Goal: Task Accomplishment & Management: Manage account settings

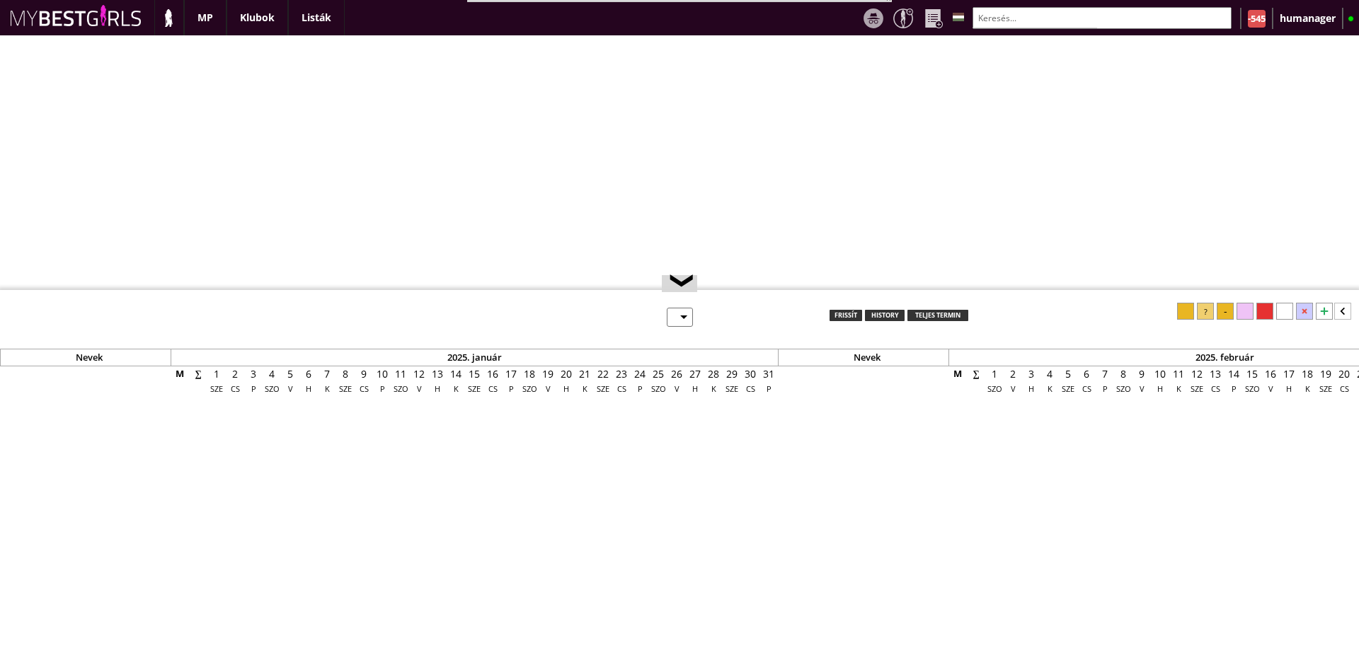
select select "0"
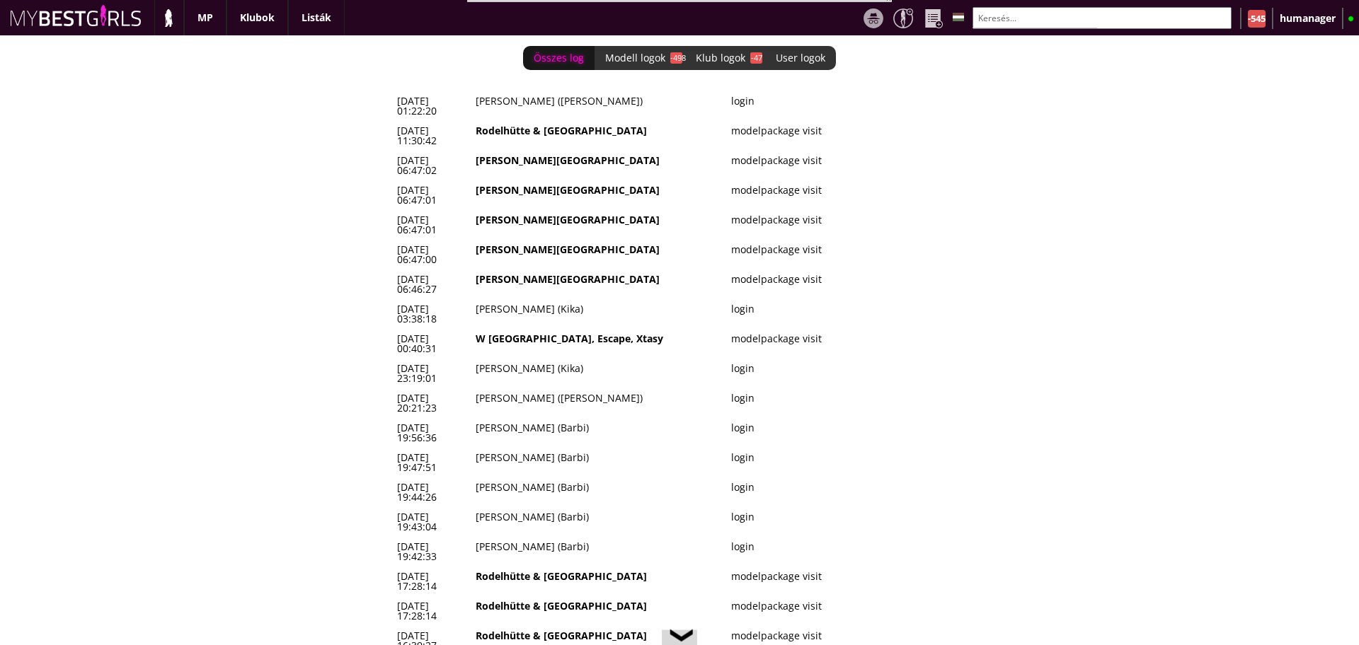
scroll to position [0, 6016]
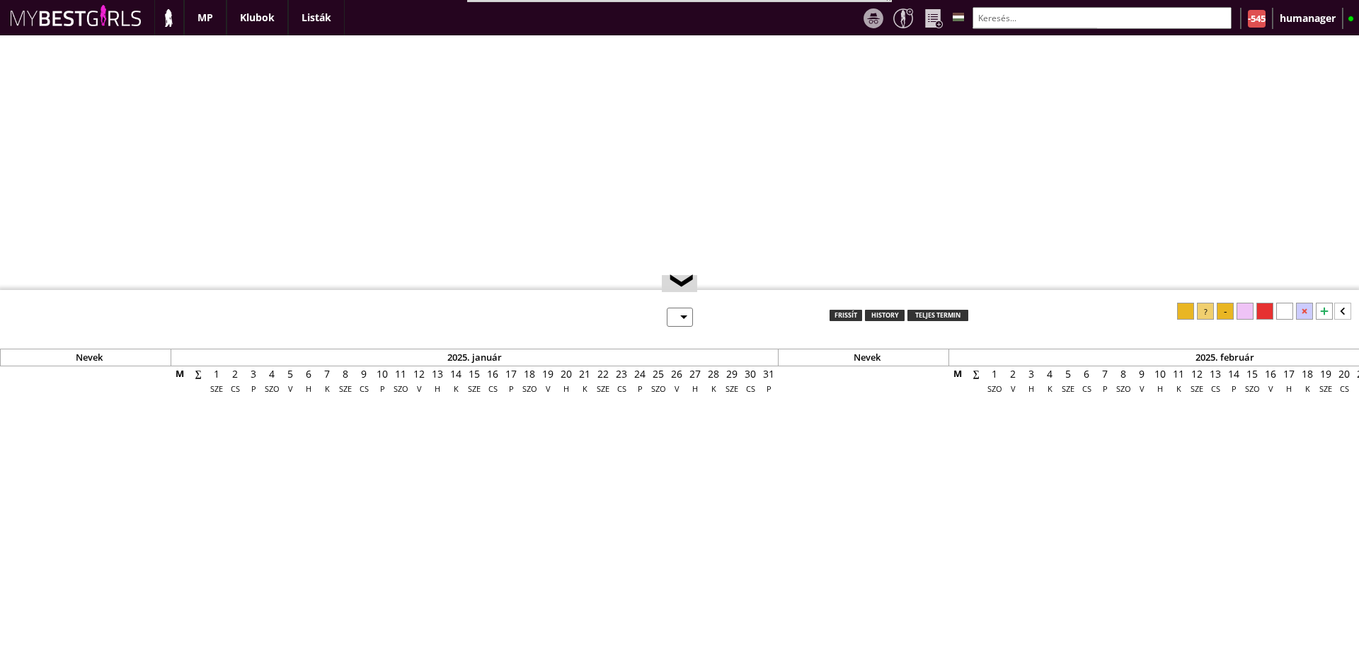
select select "0"
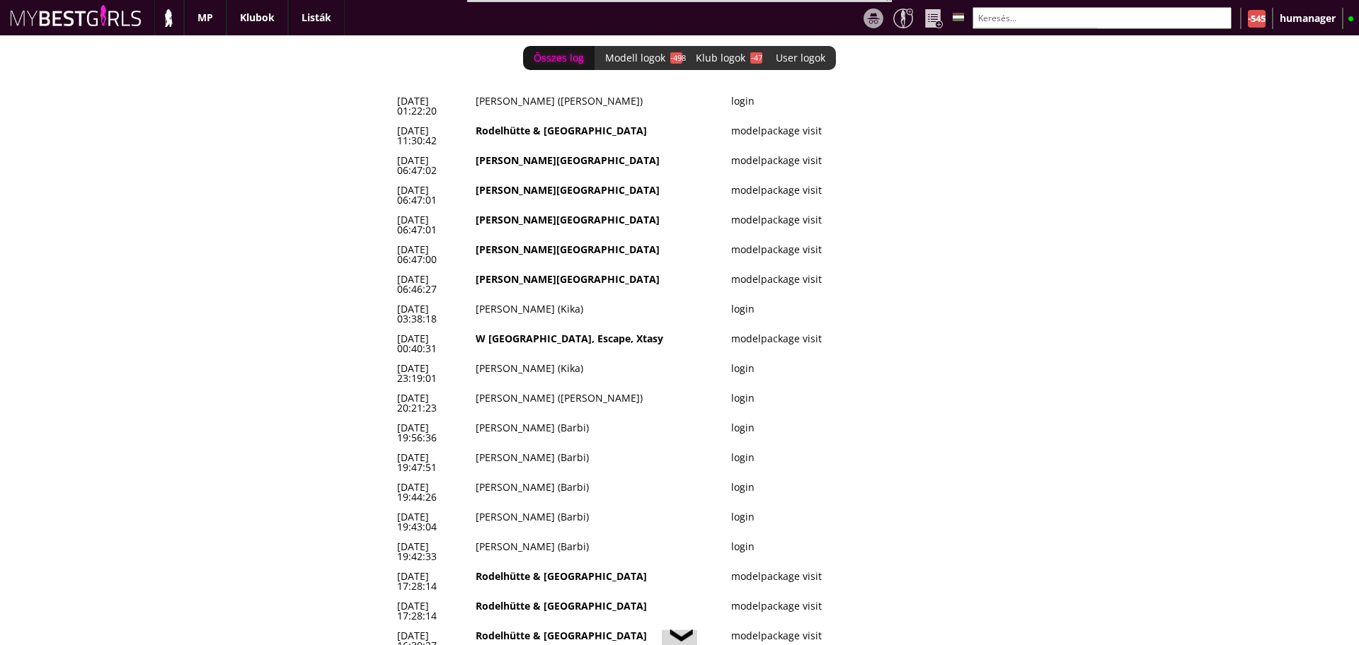
scroll to position [0, 6016]
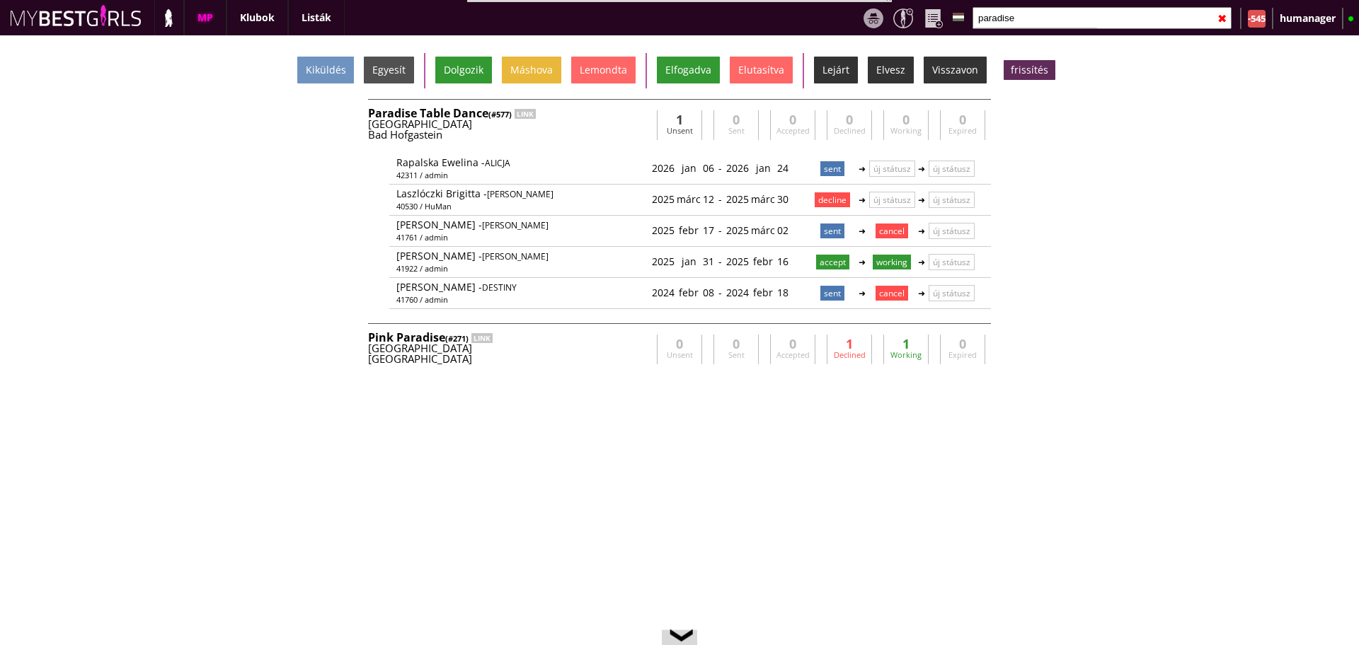
click at [1039, 22] on input "paradise" at bounding box center [1101, 18] width 259 height 22
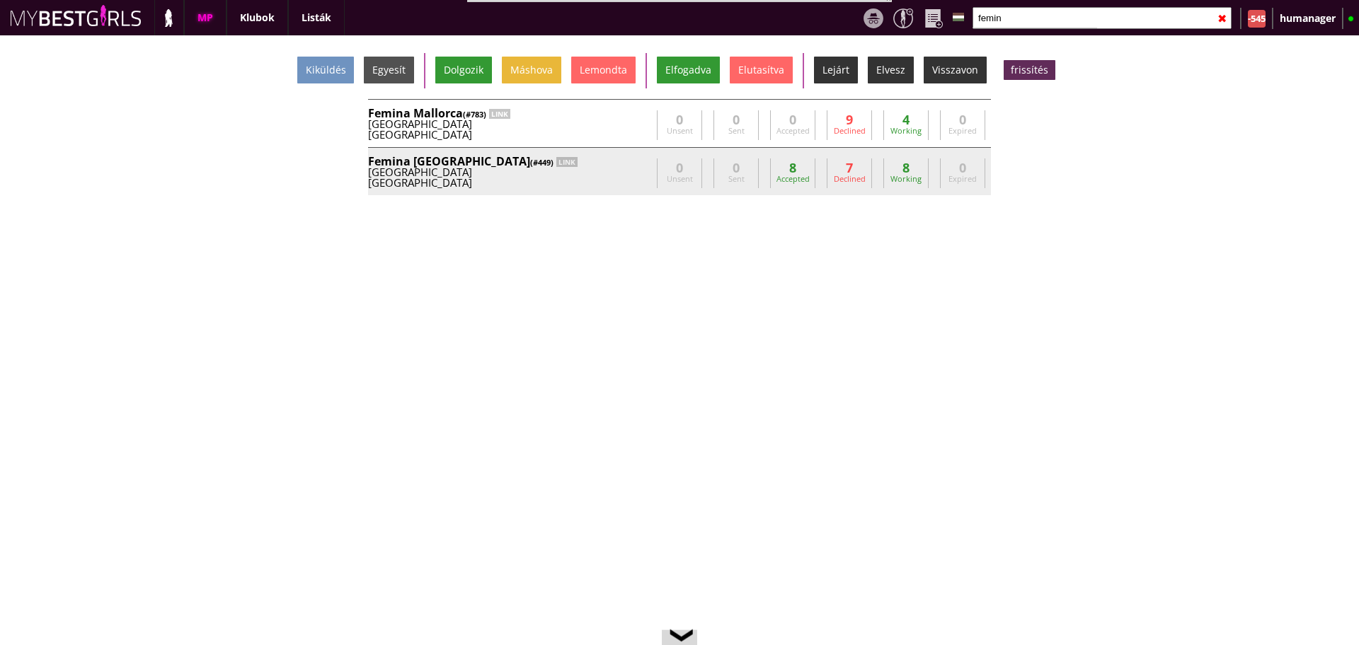
click at [569, 153] on div "Femina München (#449) LINK [GEOGRAPHIC_DATA] [GEOGRAPHIC_DATA] [PERSON_NAME][EM…" at bounding box center [679, 171] width 623 height 48
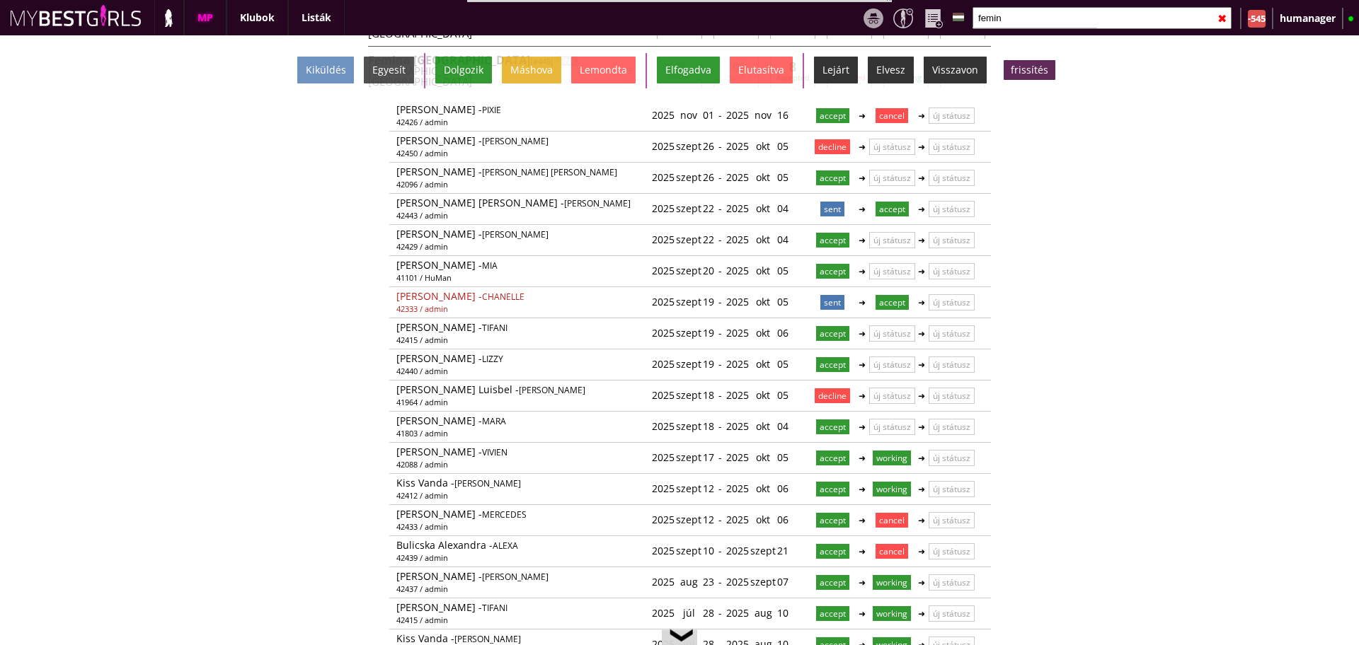
scroll to position [98, 0]
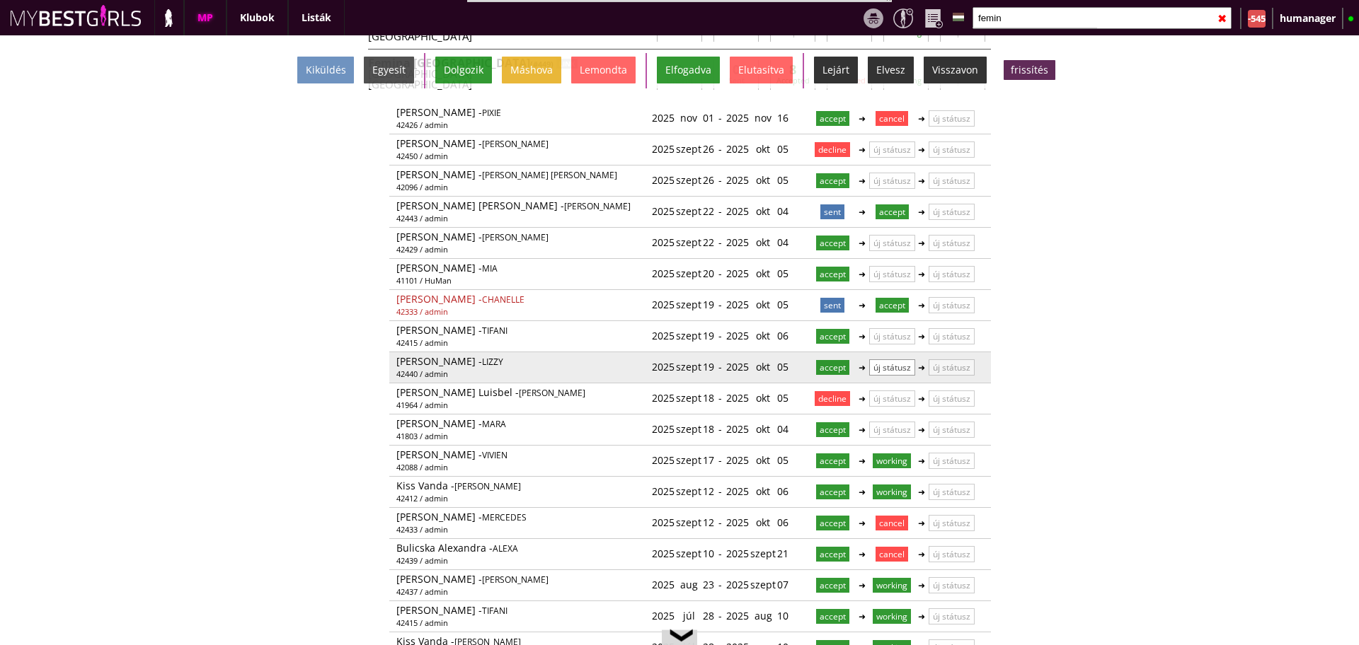
click at [887, 369] on p "új státusz" at bounding box center [892, 367] width 46 height 16
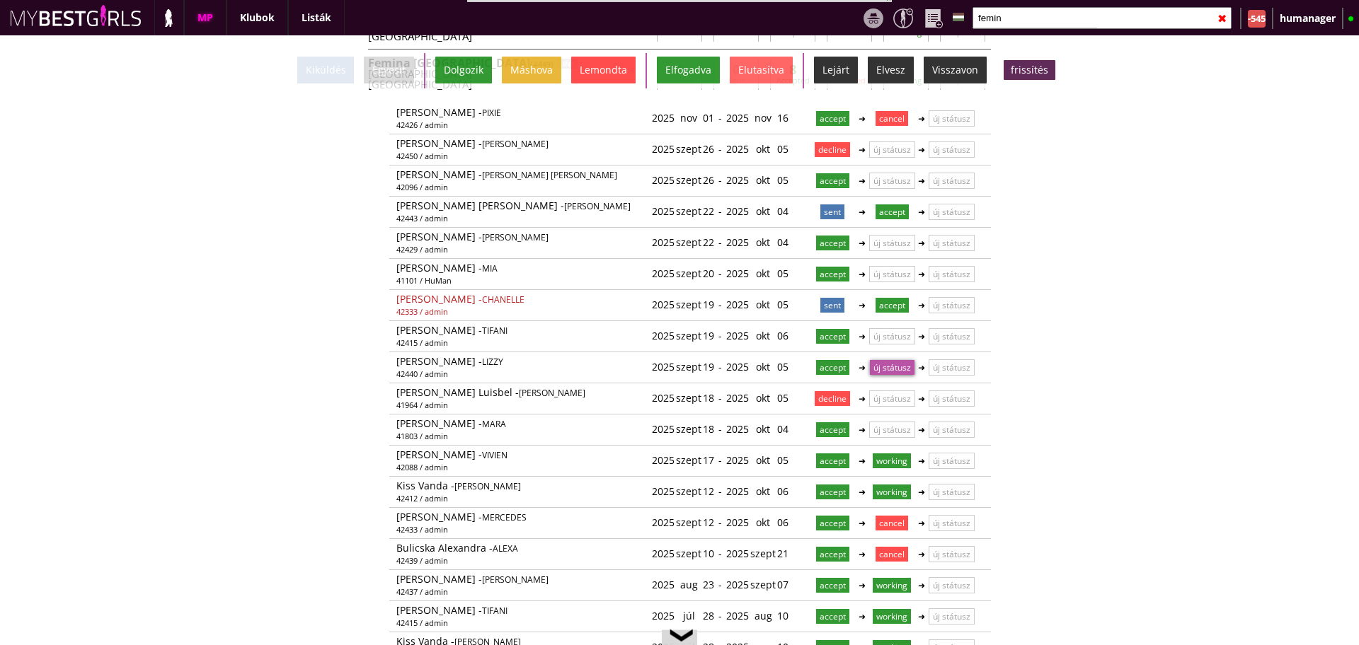
click at [594, 67] on div "Lemondta" at bounding box center [603, 70] width 64 height 27
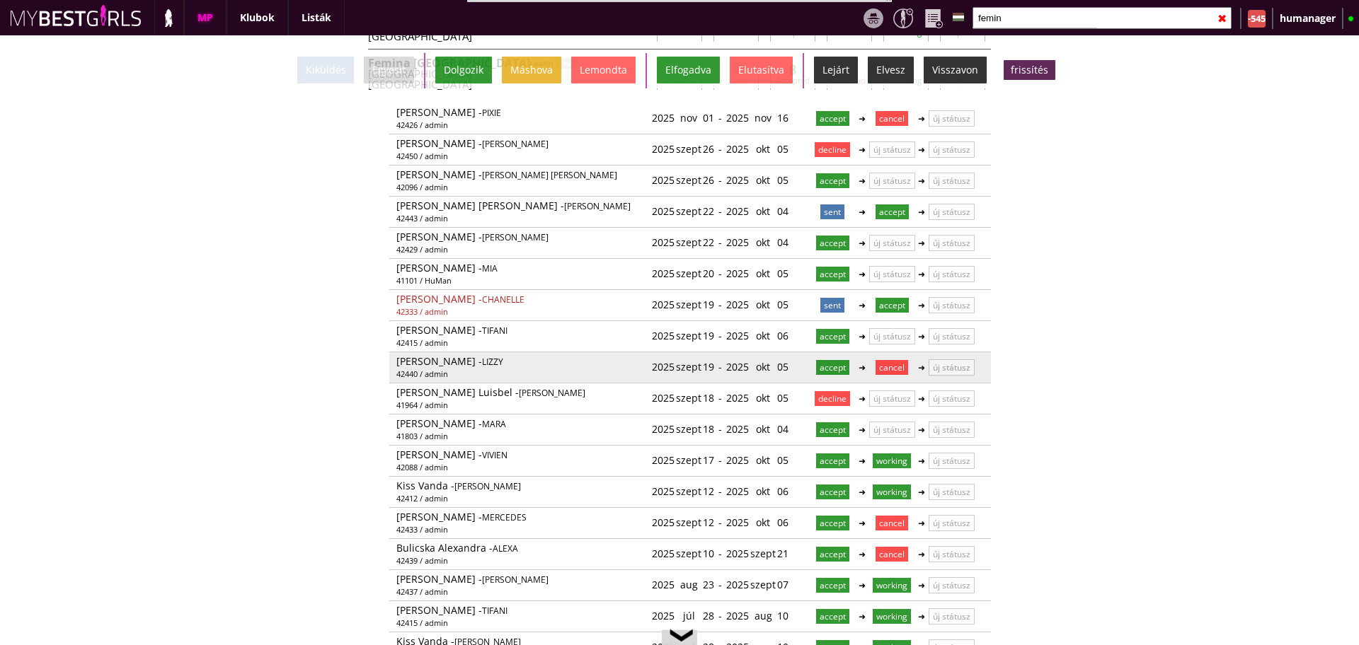
click at [885, 371] on p "cancel" at bounding box center [891, 367] width 33 height 15
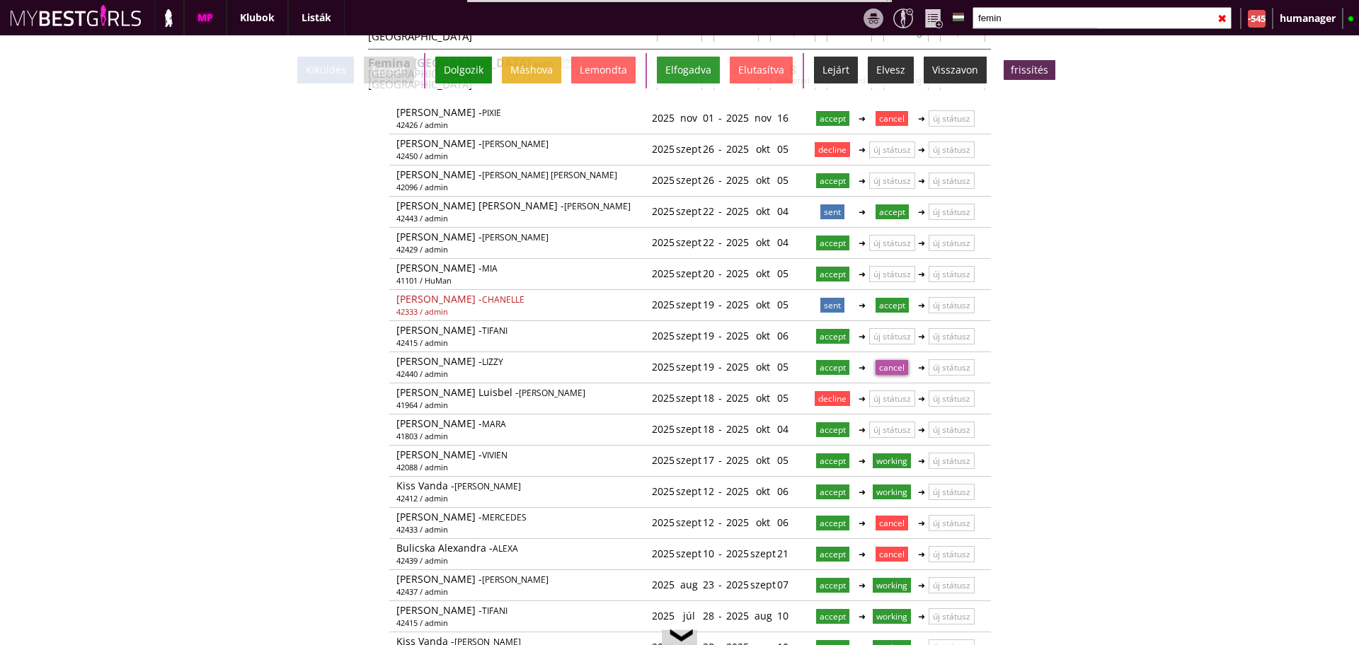
click at [470, 58] on div "Dolgozik" at bounding box center [463, 70] width 57 height 27
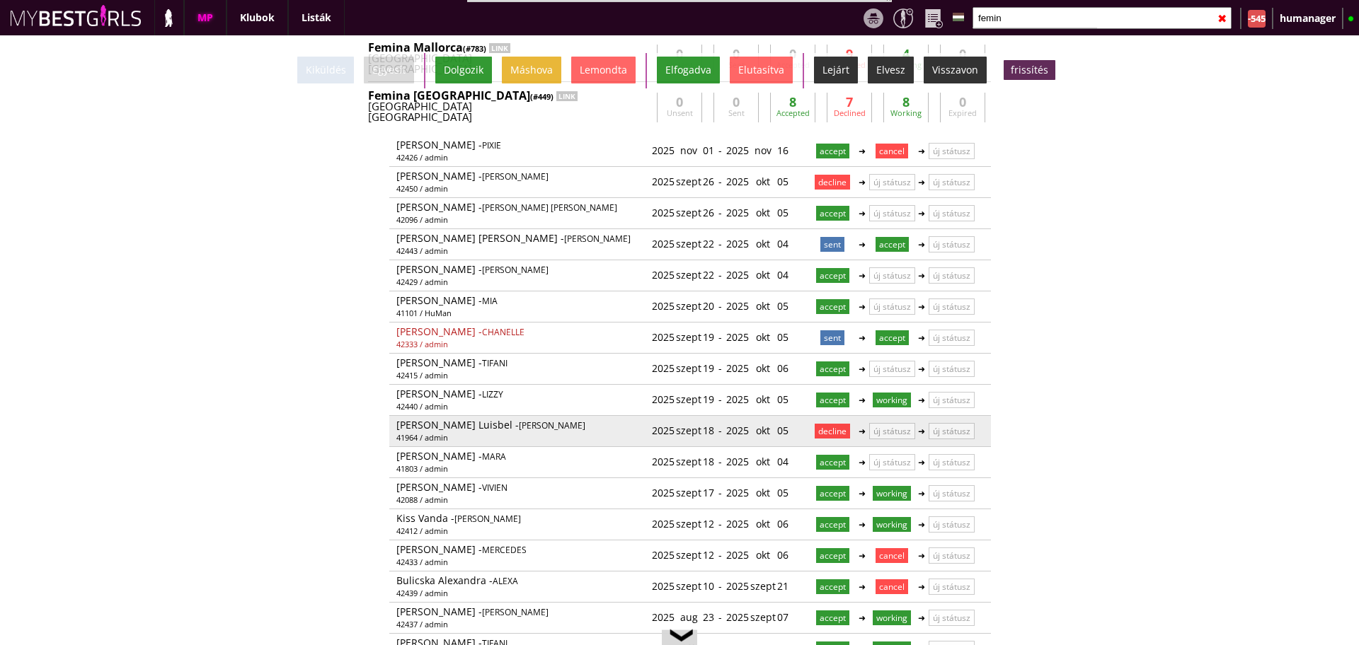
scroll to position [53, 0]
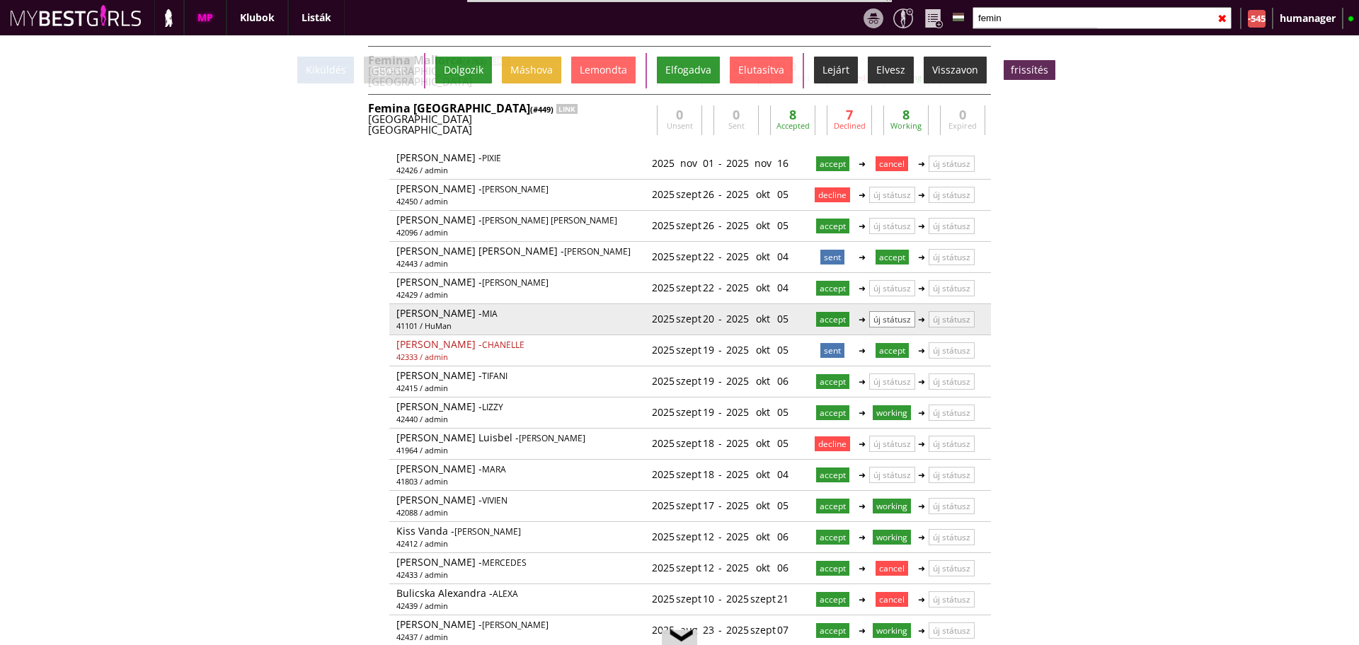
click at [883, 324] on p "új státusz" at bounding box center [892, 319] width 46 height 16
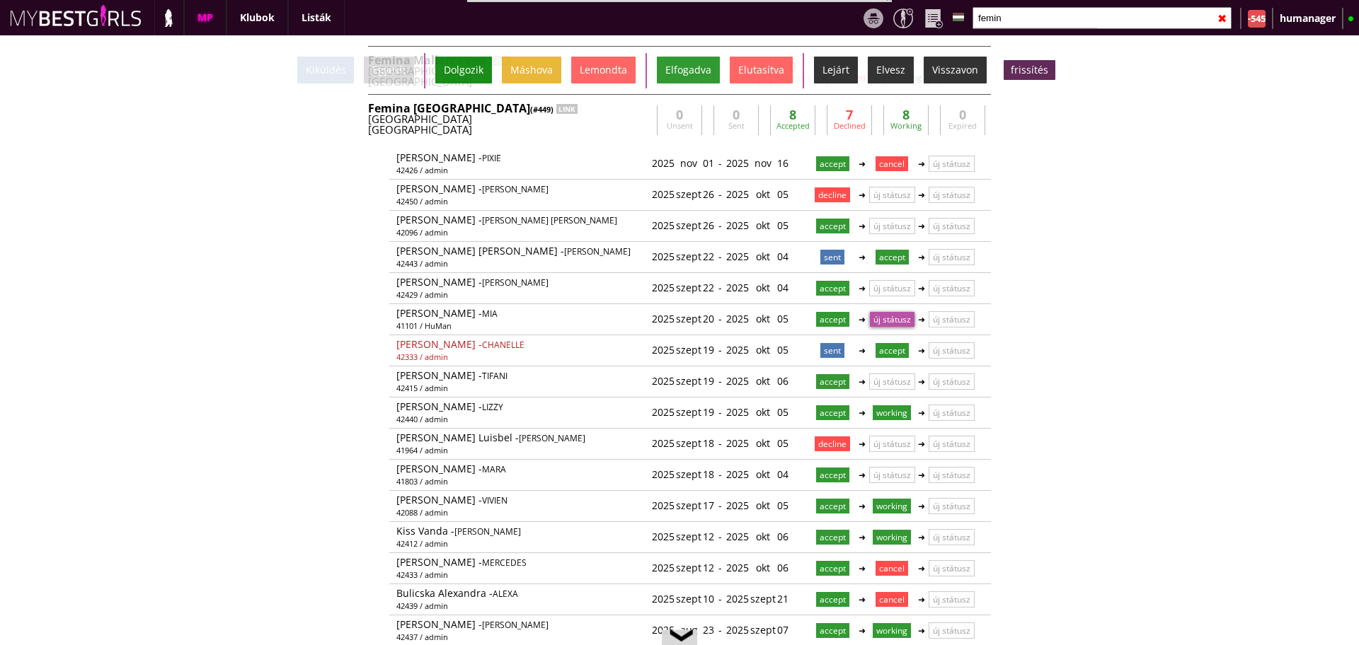
click at [457, 69] on div "Dolgozik" at bounding box center [463, 70] width 57 height 27
click at [1013, 19] on input "femin" at bounding box center [1101, 18] width 259 height 22
type input "f"
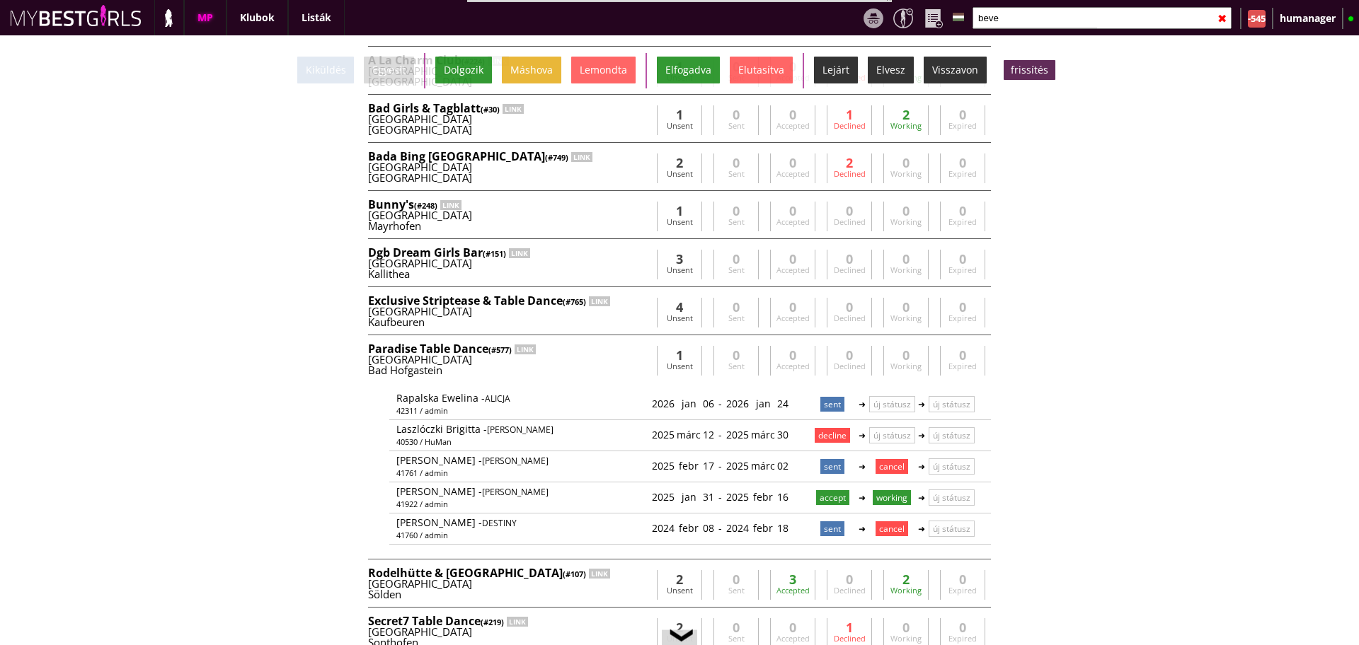
scroll to position [0, 0]
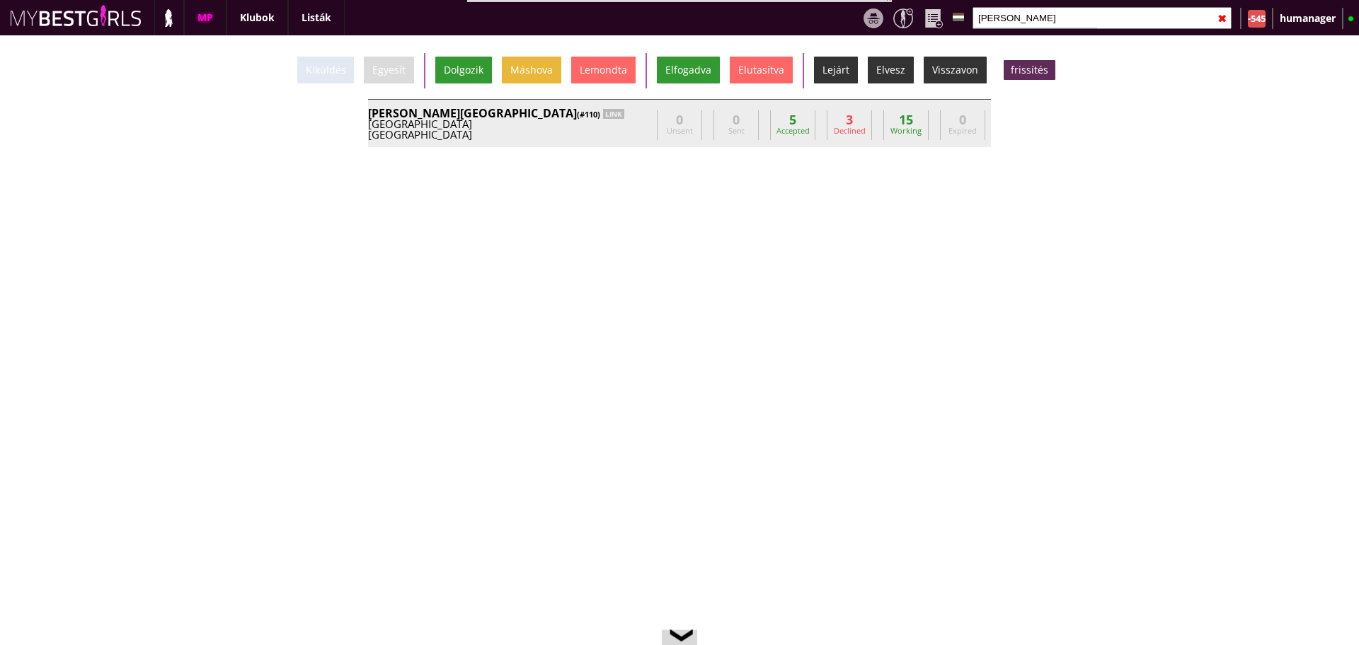
type input "[PERSON_NAME]"
click at [590, 132] on div "Wien" at bounding box center [509, 134] width 283 height 11
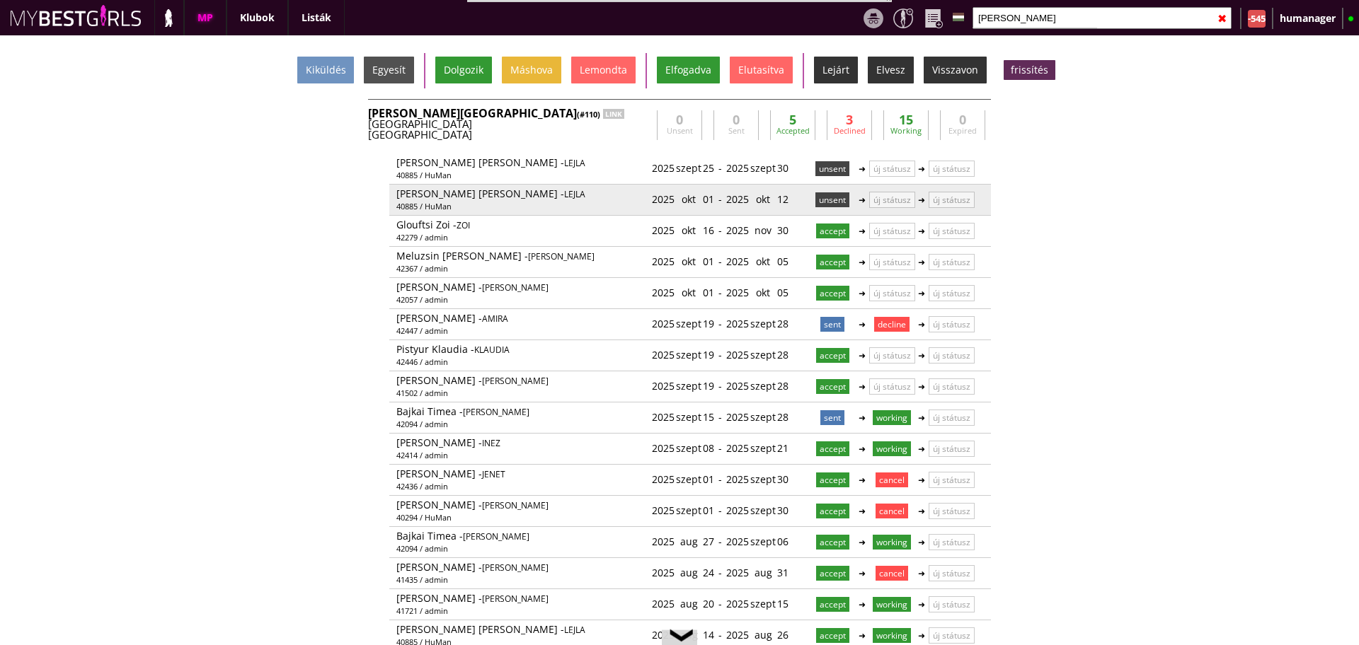
click at [830, 200] on p "unsent" at bounding box center [832, 199] width 34 height 15
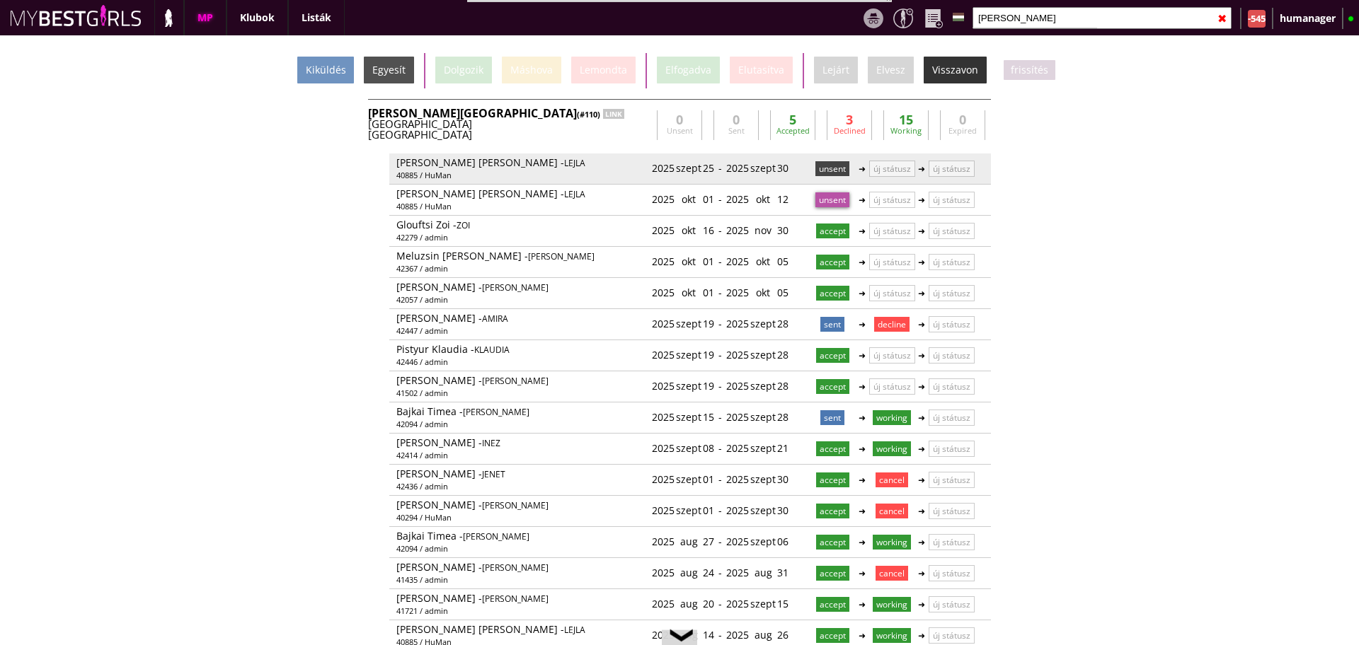
click at [825, 171] on p "unsent" at bounding box center [832, 168] width 34 height 15
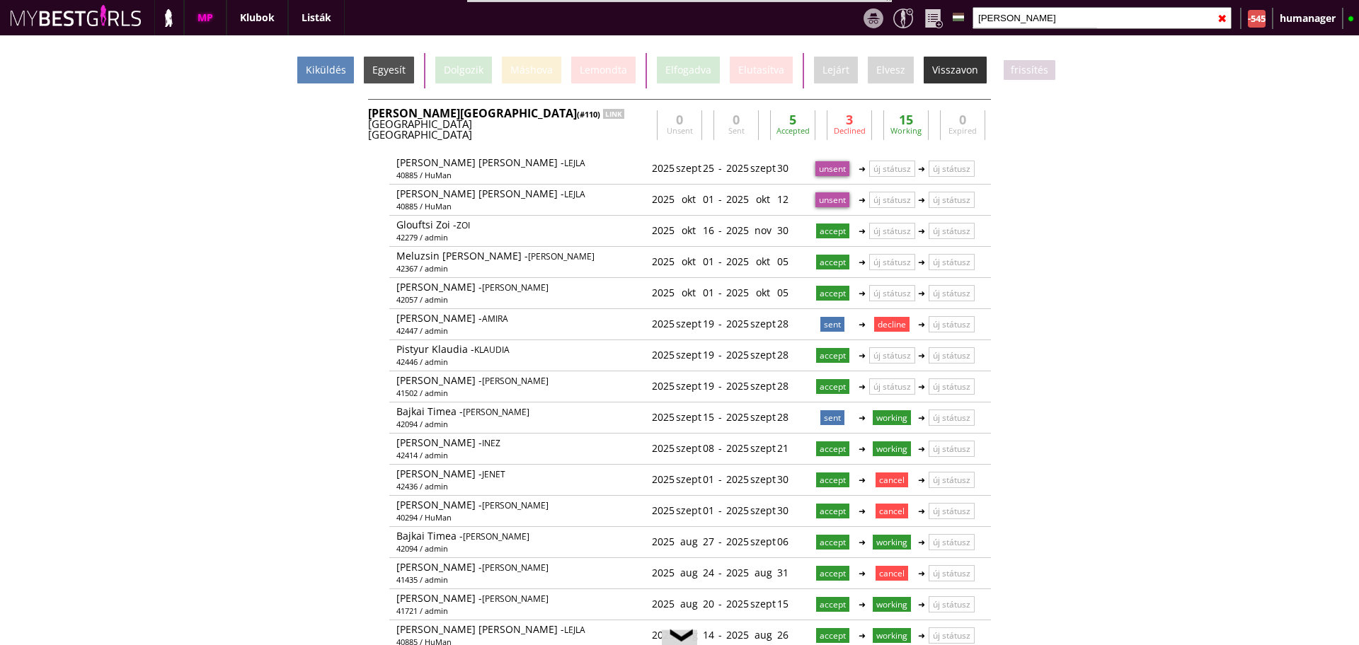
click at [341, 66] on div "Kiküldés" at bounding box center [325, 70] width 57 height 27
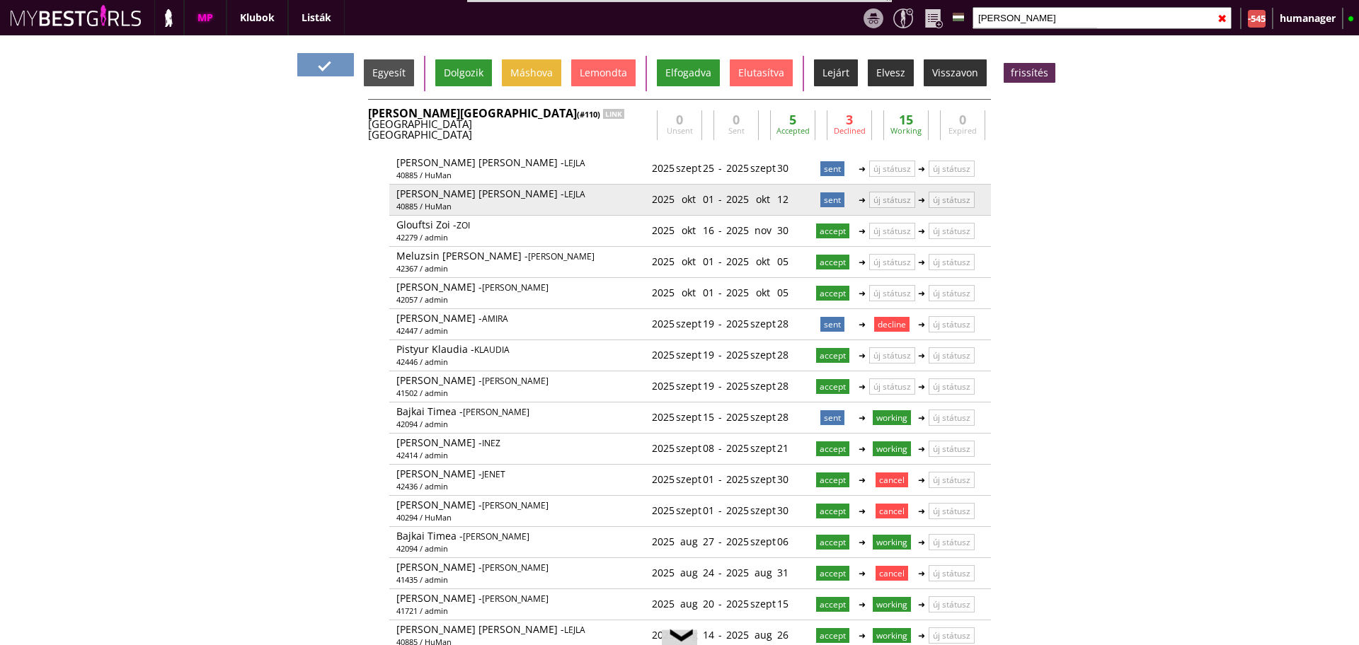
click at [822, 197] on p "sent" at bounding box center [832, 199] width 24 height 15
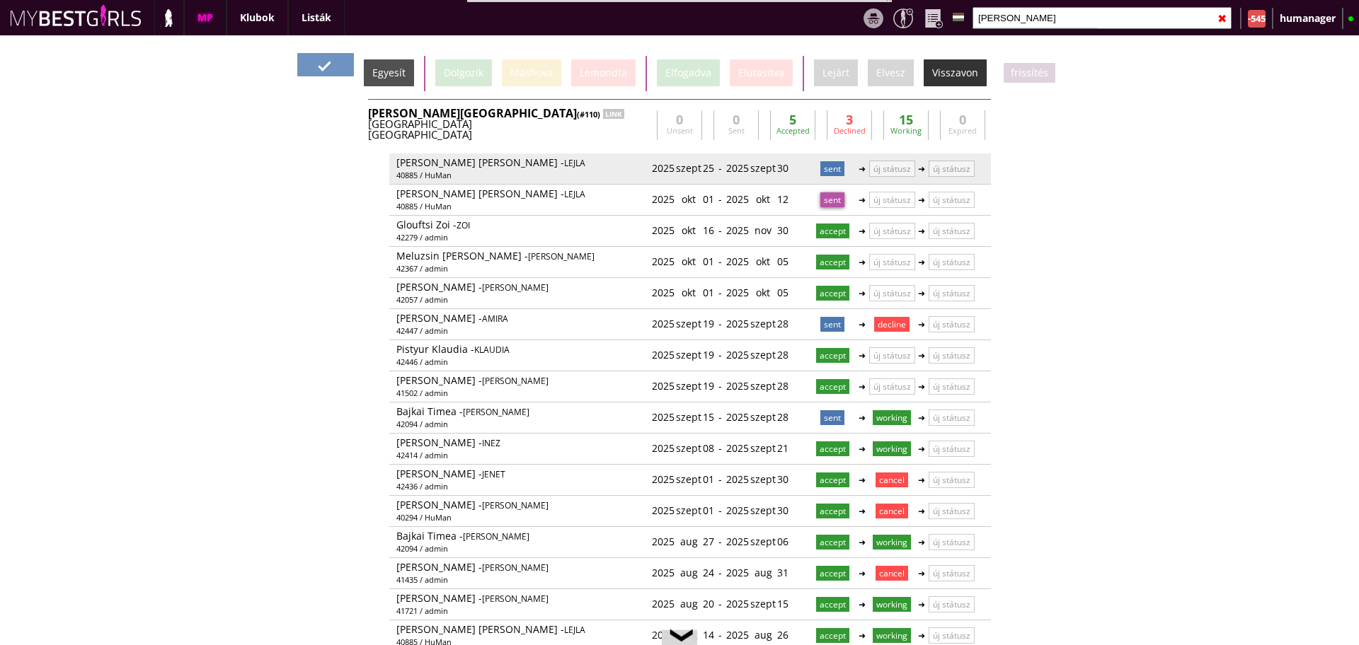
click at [826, 167] on p "sent" at bounding box center [832, 168] width 24 height 15
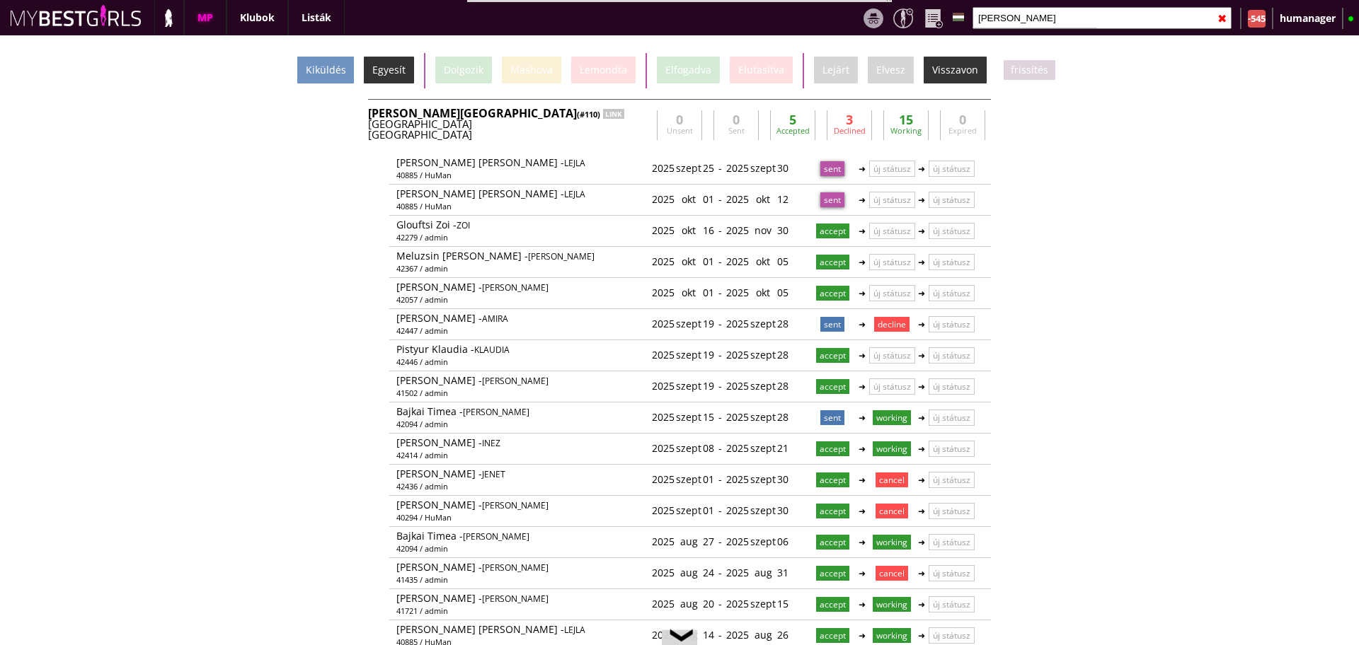
click at [405, 67] on div "Egyesít" at bounding box center [389, 70] width 50 height 27
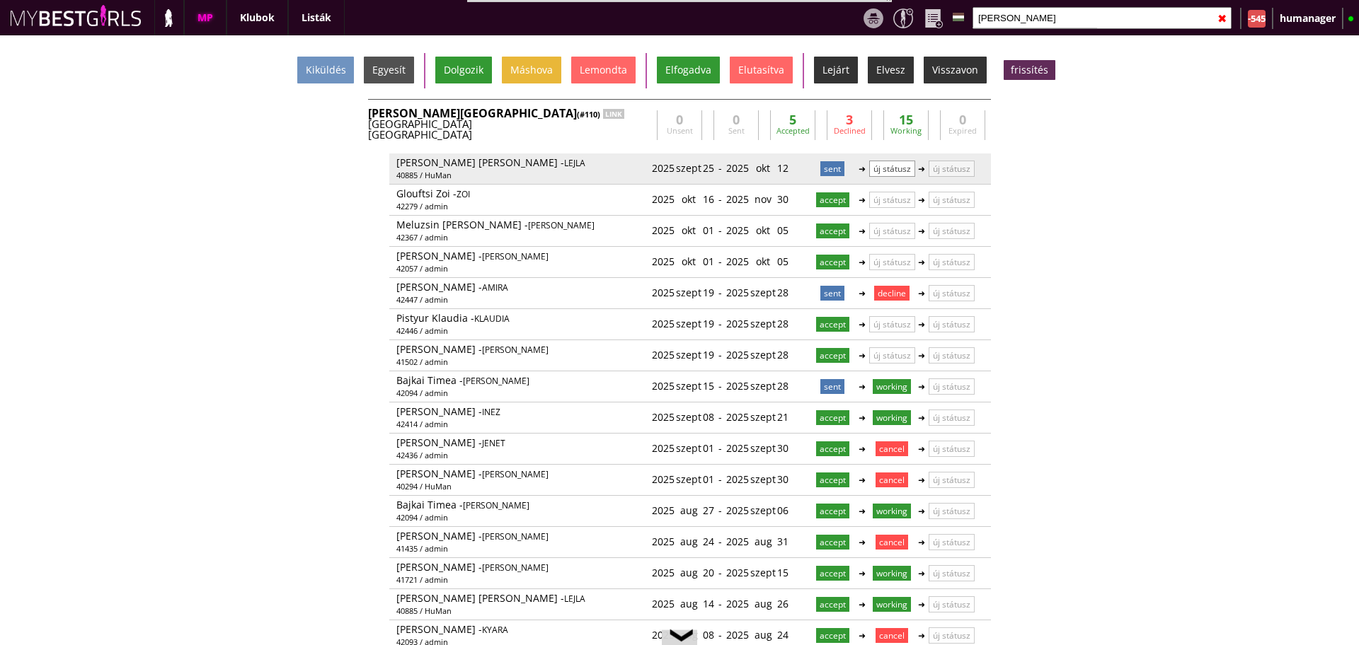
click at [892, 166] on p "új státusz" at bounding box center [892, 169] width 46 height 16
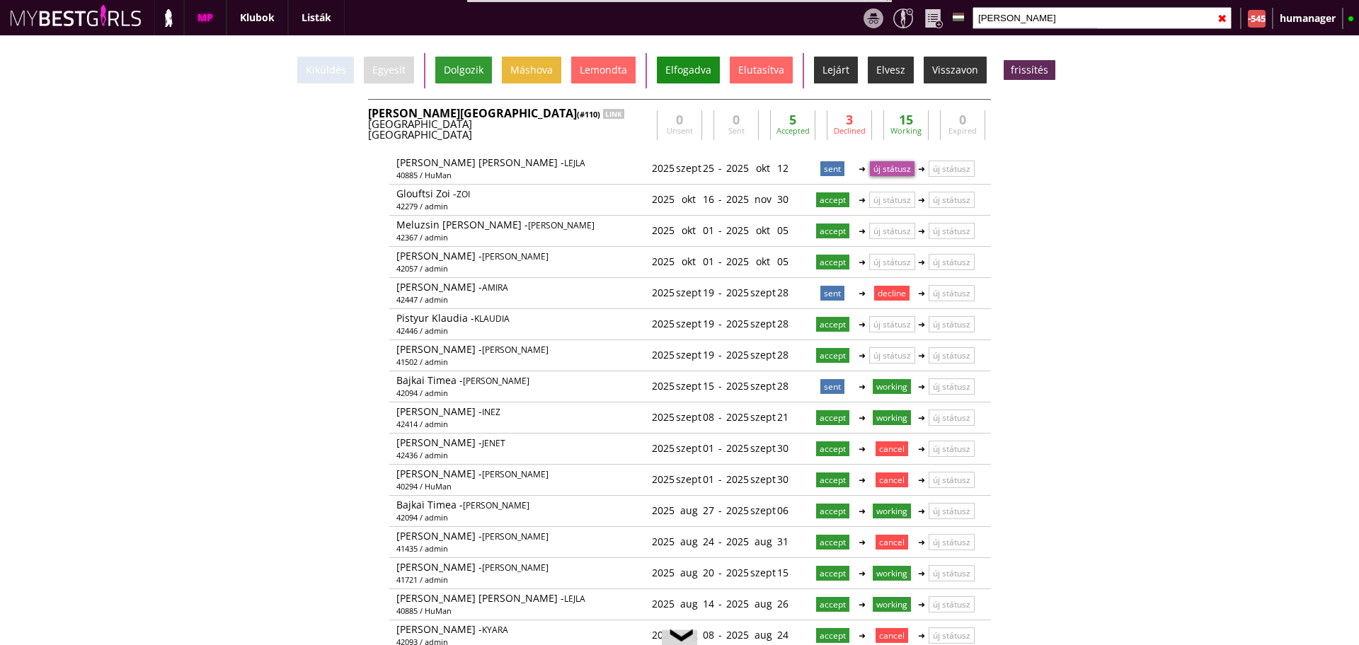
click at [687, 66] on div "Elfogadva" at bounding box center [688, 70] width 63 height 27
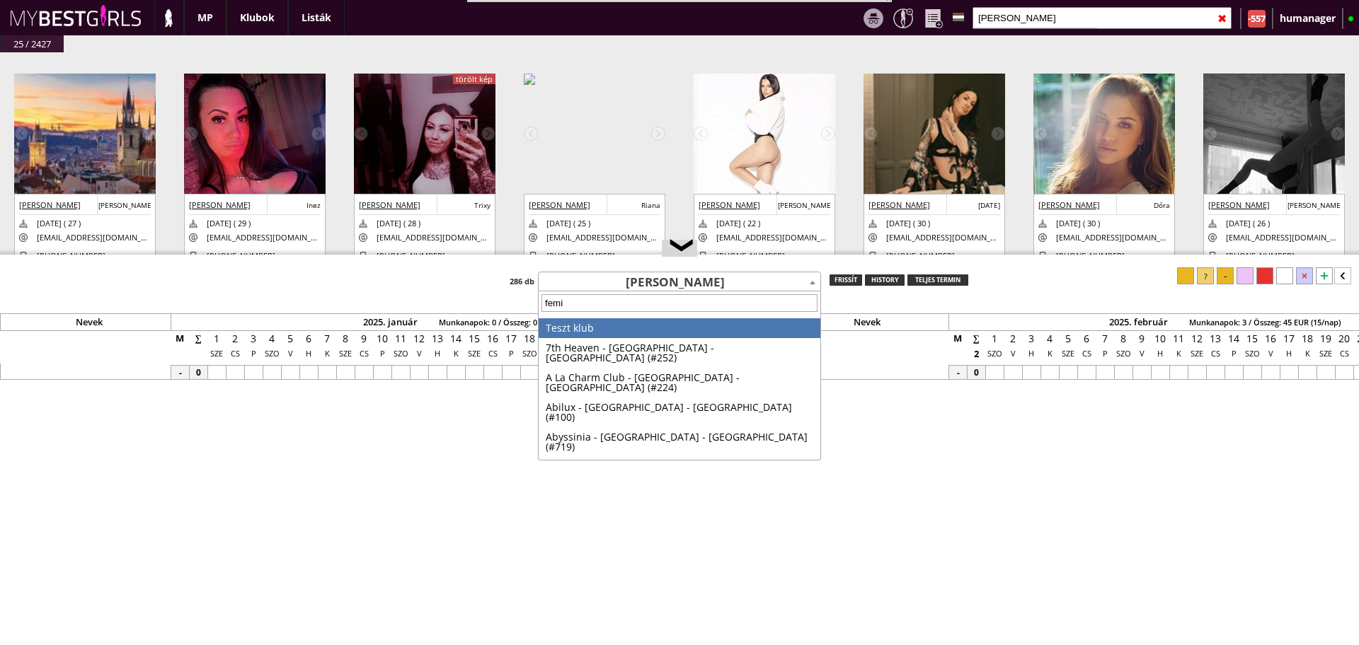
type input "femin"
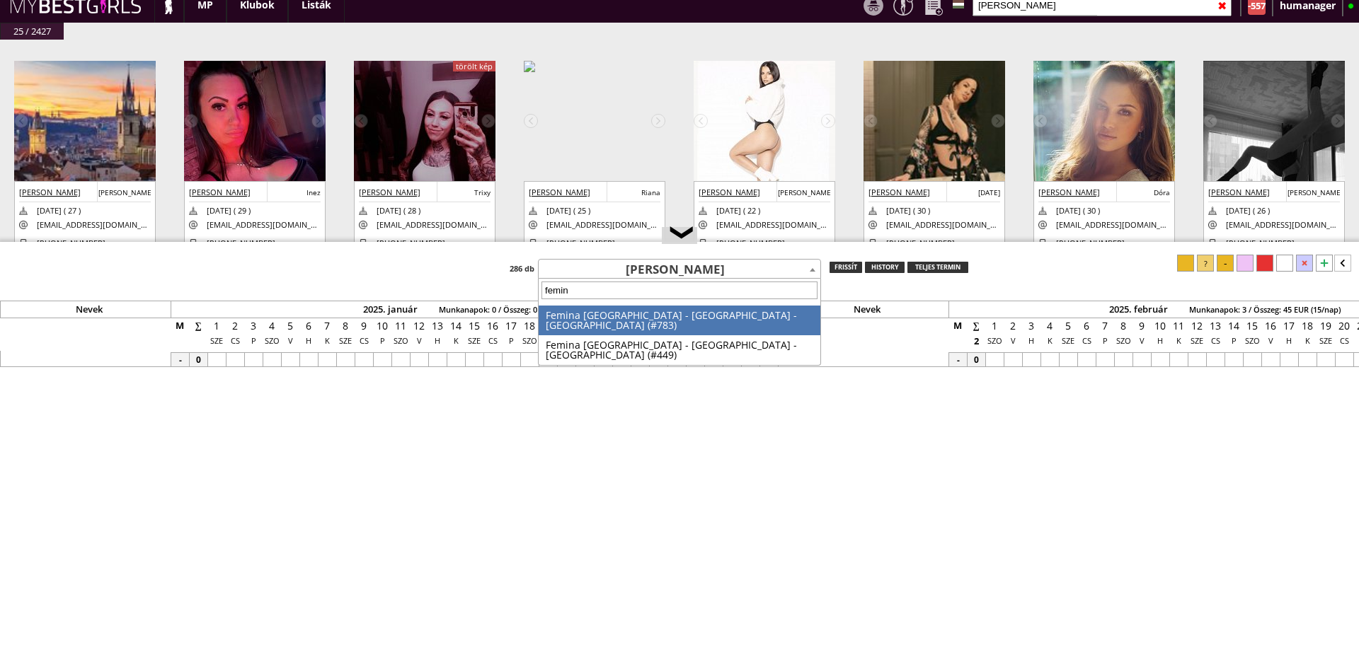
scroll to position [26, 0]
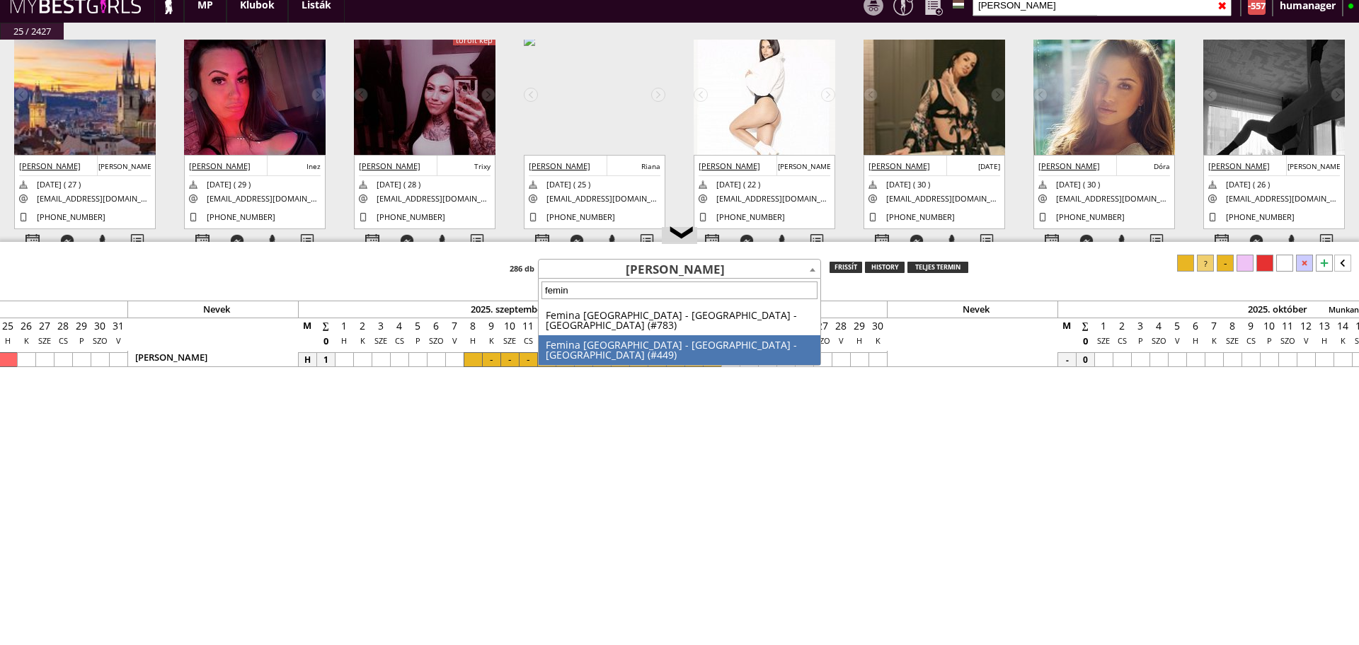
select select "449"
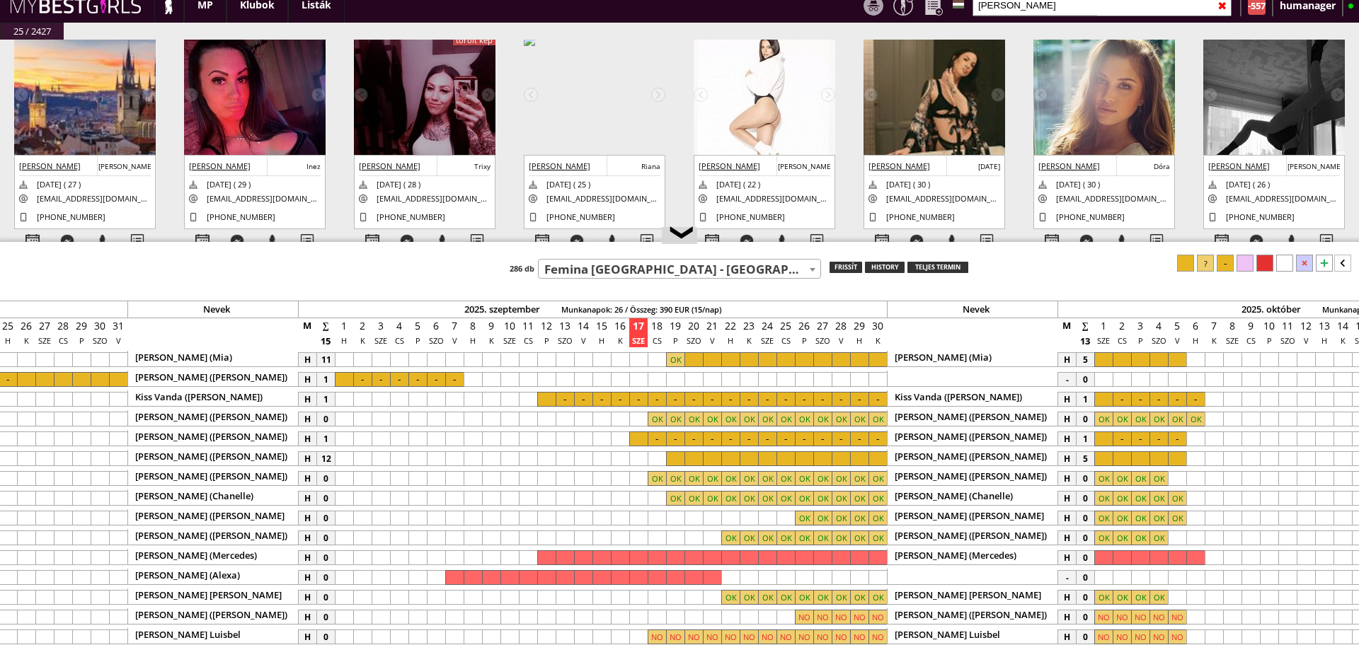
scroll to position [0, 5961]
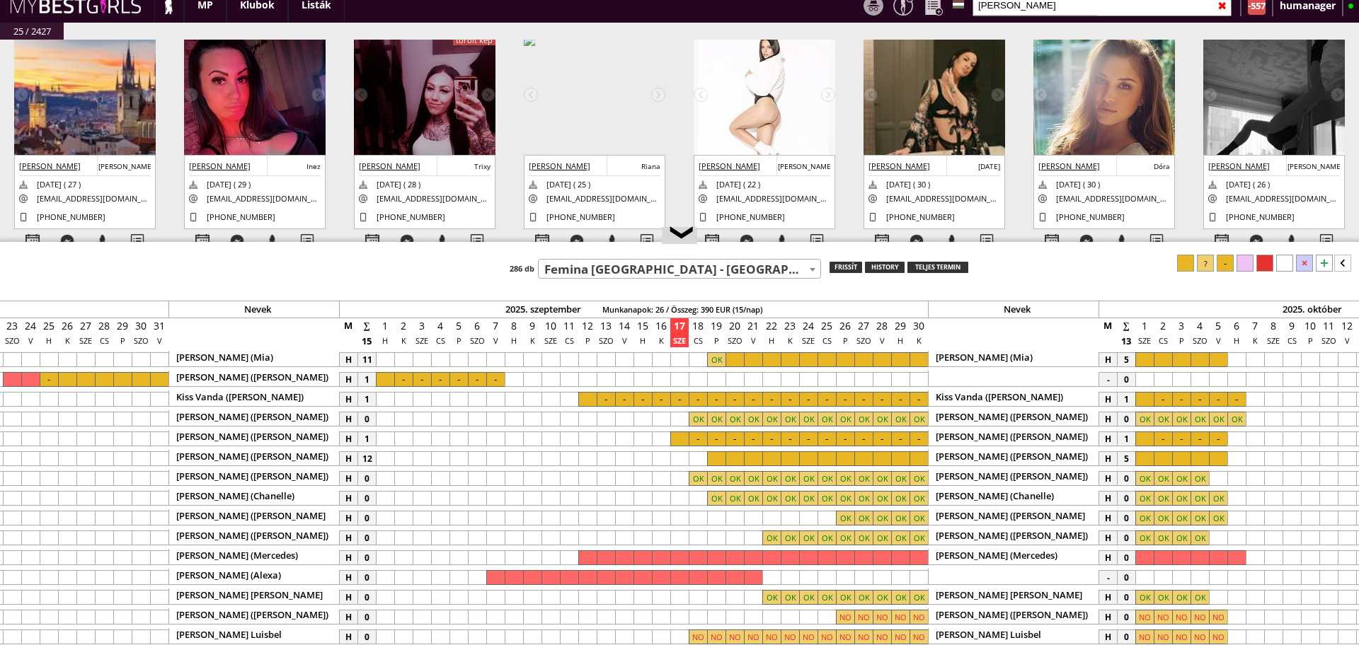
click at [715, 358] on div at bounding box center [716, 359] width 18 height 15
click at [1185, 263] on div at bounding box center [1185, 263] width 17 height 17
click at [719, 458] on div at bounding box center [716, 458] width 18 height 15
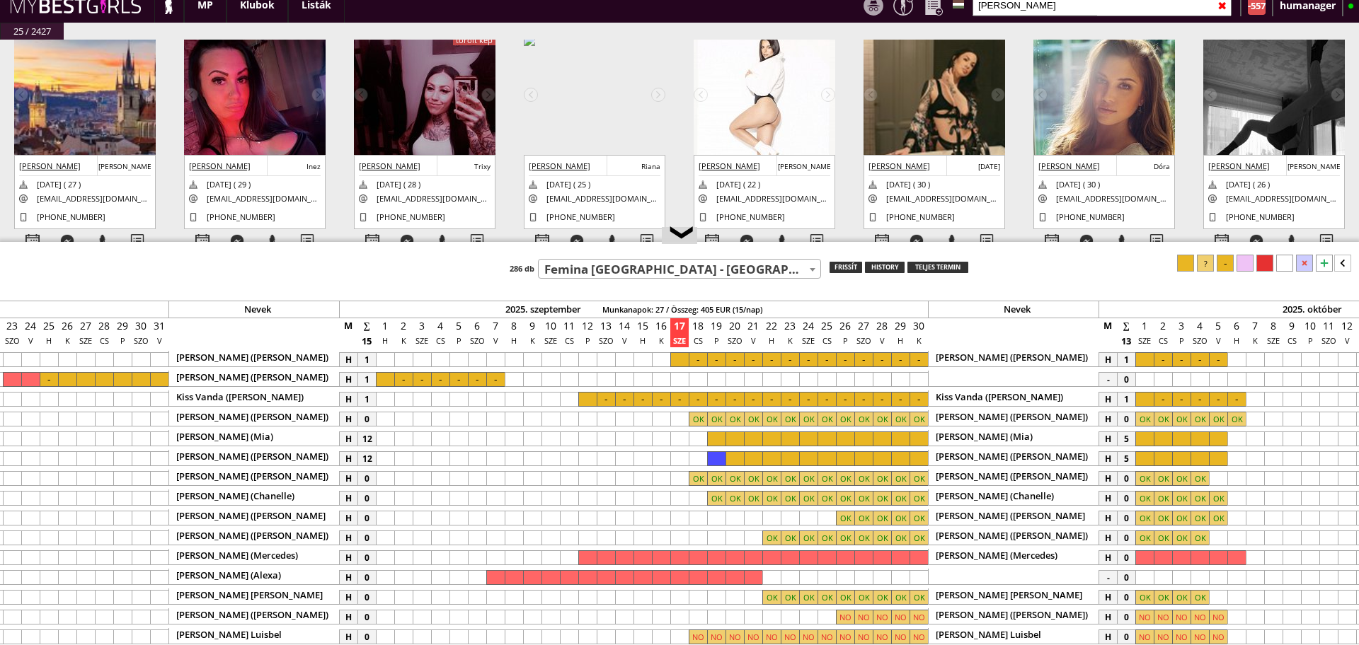
click at [719, 458] on div at bounding box center [716, 458] width 18 height 15
click at [733, 457] on div at bounding box center [734, 458] width 18 height 15
click at [919, 455] on div at bounding box center [918, 458] width 18 height 15
click at [1260, 256] on div at bounding box center [1264, 263] width 17 height 17
click at [1147, 456] on div at bounding box center [1144, 458] width 18 height 15
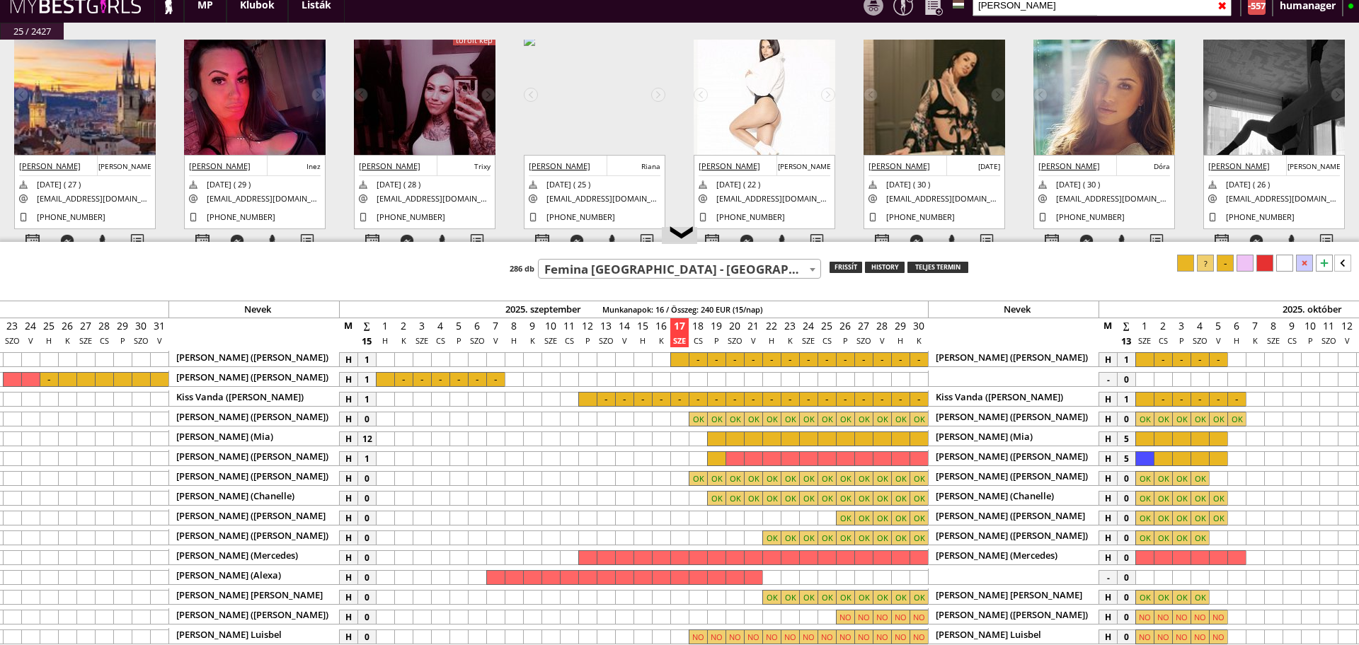
click at [1220, 456] on div at bounding box center [1218, 458] width 18 height 15
click at [1266, 265] on div at bounding box center [1264, 263] width 17 height 17
click at [1141, 439] on div at bounding box center [1144, 439] width 18 height 15
click at [1211, 435] on div at bounding box center [1218, 439] width 18 height 15
click at [1257, 262] on div at bounding box center [1264, 263] width 17 height 17
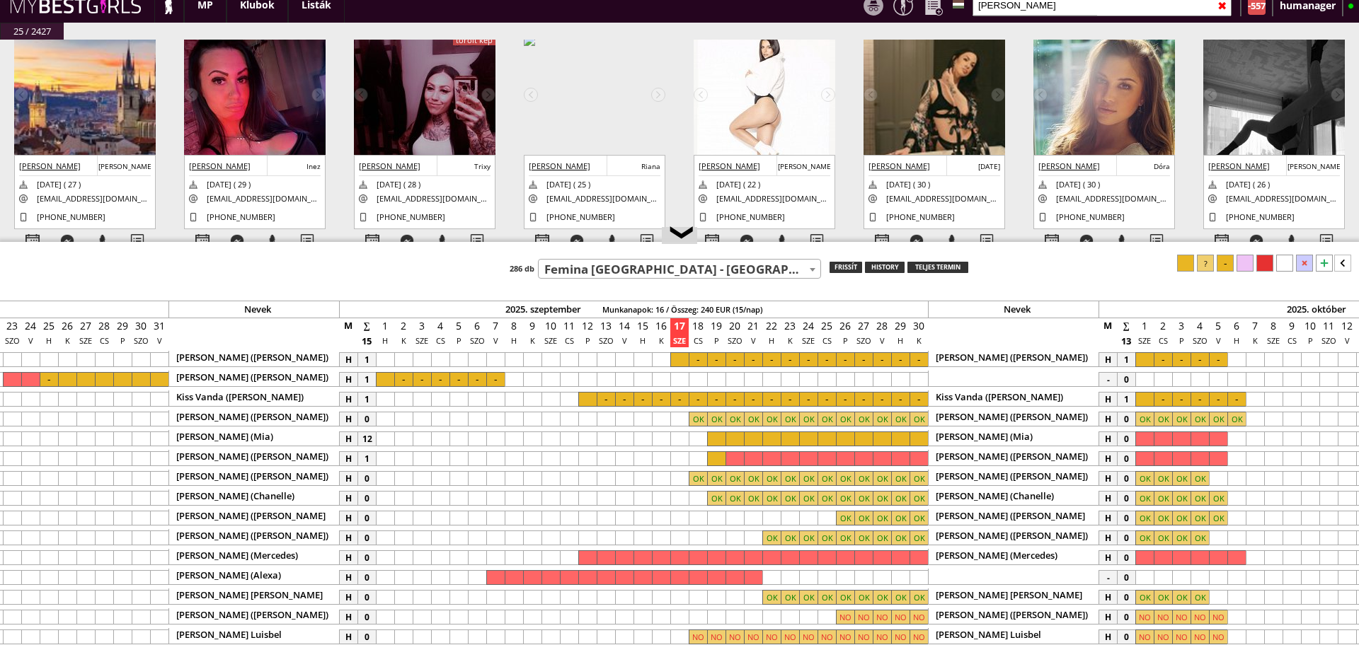
click at [732, 444] on div at bounding box center [734, 439] width 18 height 15
click at [916, 437] on div at bounding box center [918, 439] width 18 height 15
click at [1264, 255] on div "❮ Teszt klub 7th Heaven - [GEOGRAPHIC_DATA] - [GEOGRAPHIC_DATA] (#252) A La Cha…" at bounding box center [679, 437] width 1359 height 391
click at [1264, 255] on div at bounding box center [1264, 263] width 17 height 17
click at [994, 282] on div "Nevek 2025. január Munkanapok: 0 / Összeg: 0 EUR (15/nap) Nevek 2025. február M…" at bounding box center [679, 450] width 1359 height 391
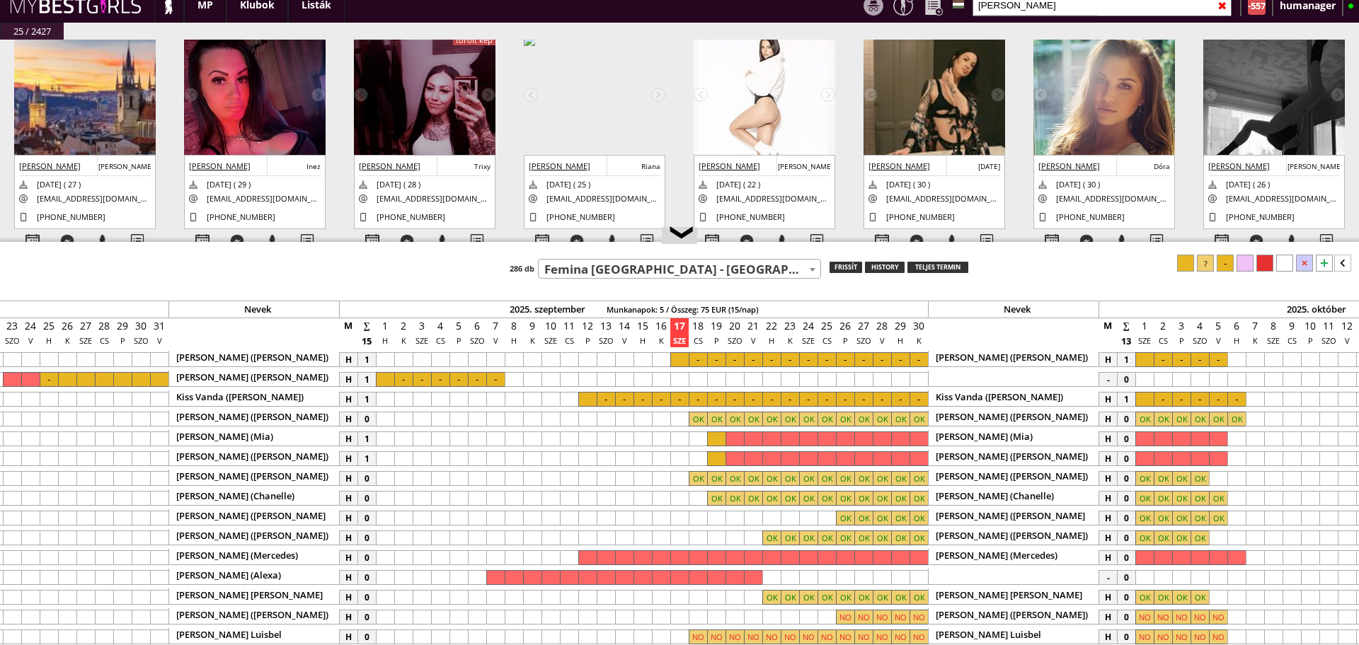
click at [1030, 4] on input "[PERSON_NAME]" at bounding box center [1101, 5] width 259 height 22
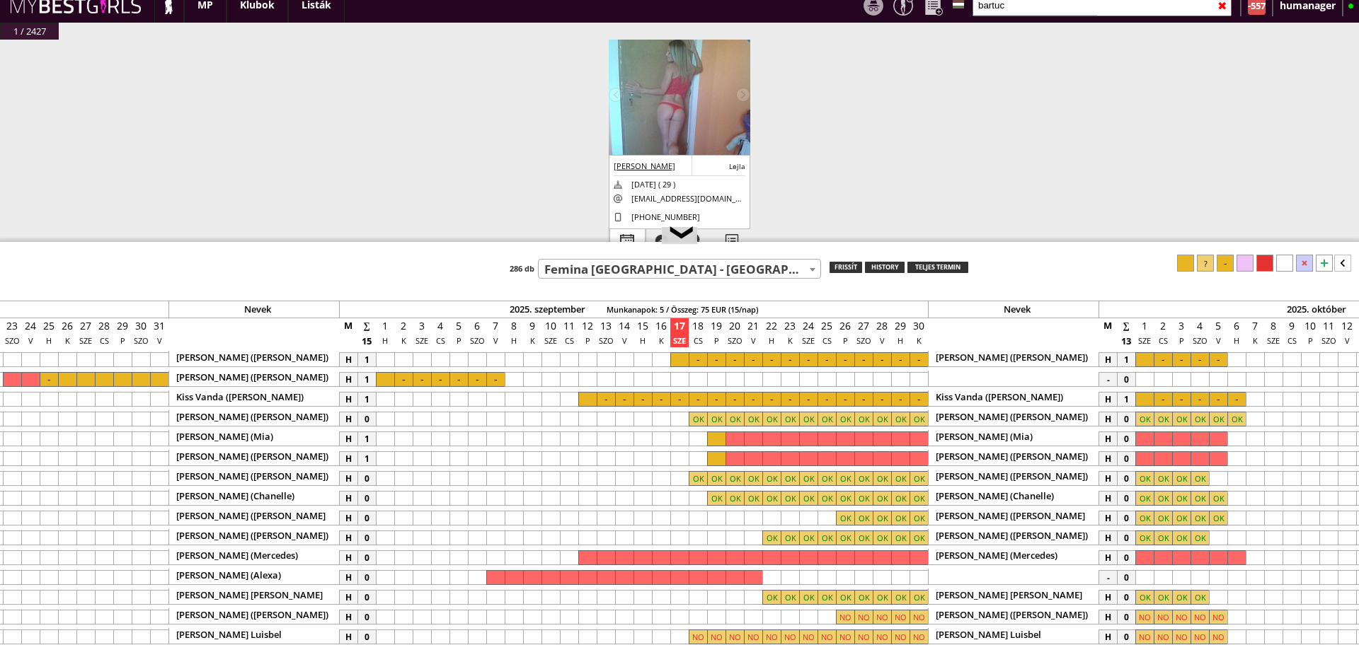
type input "bartuc"
click at [621, 238] on div at bounding box center [627, 241] width 35 height 25
select select "0"
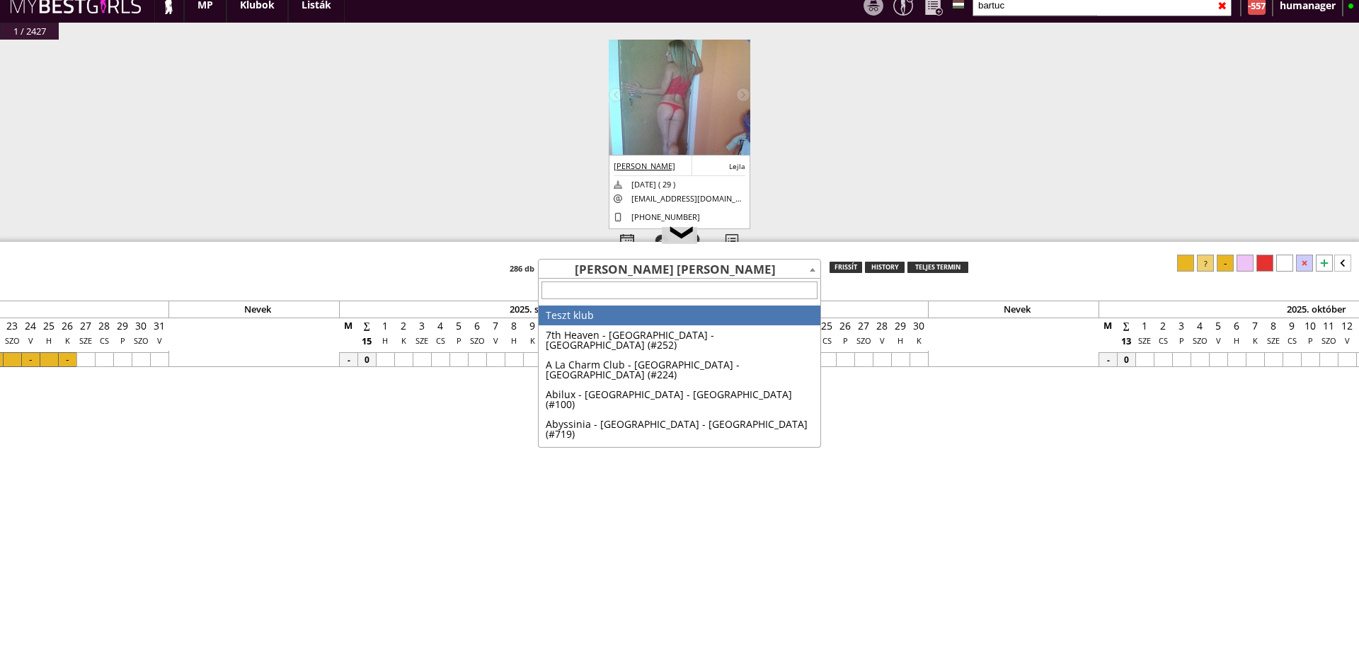
click at [683, 272] on span "[PERSON_NAME] [PERSON_NAME]" at bounding box center [680, 270] width 282 height 20
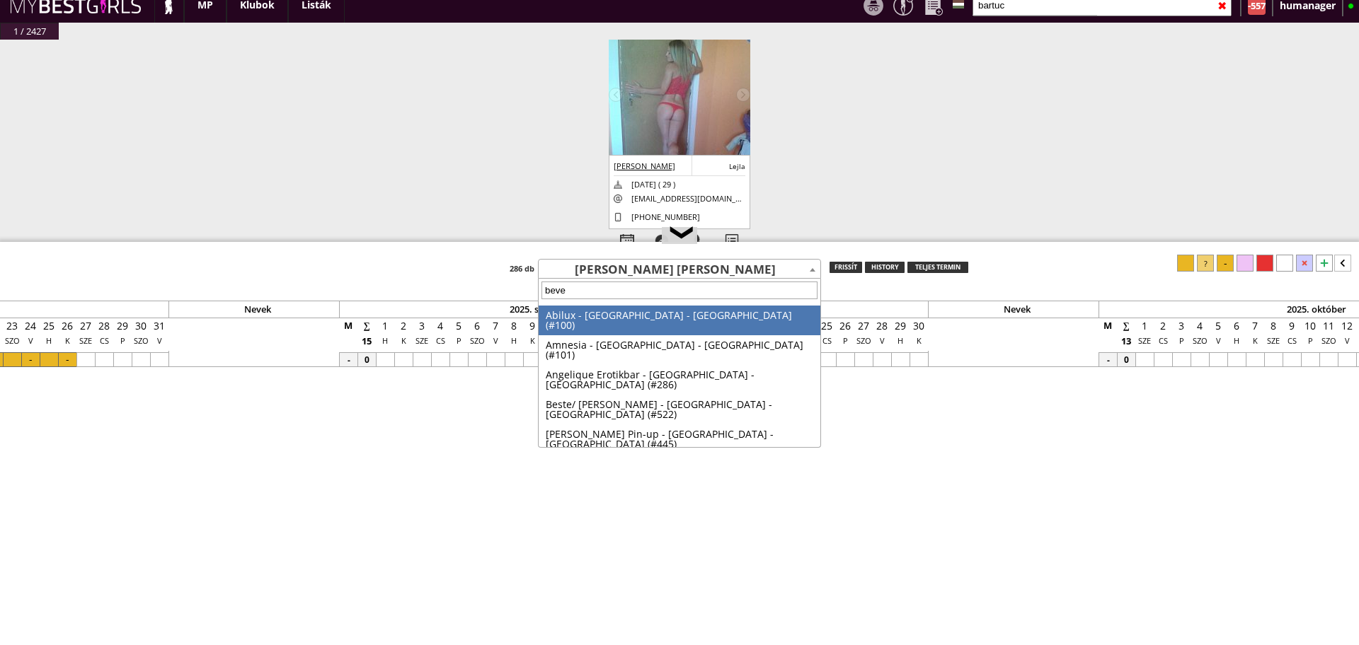
type input "[PERSON_NAME]"
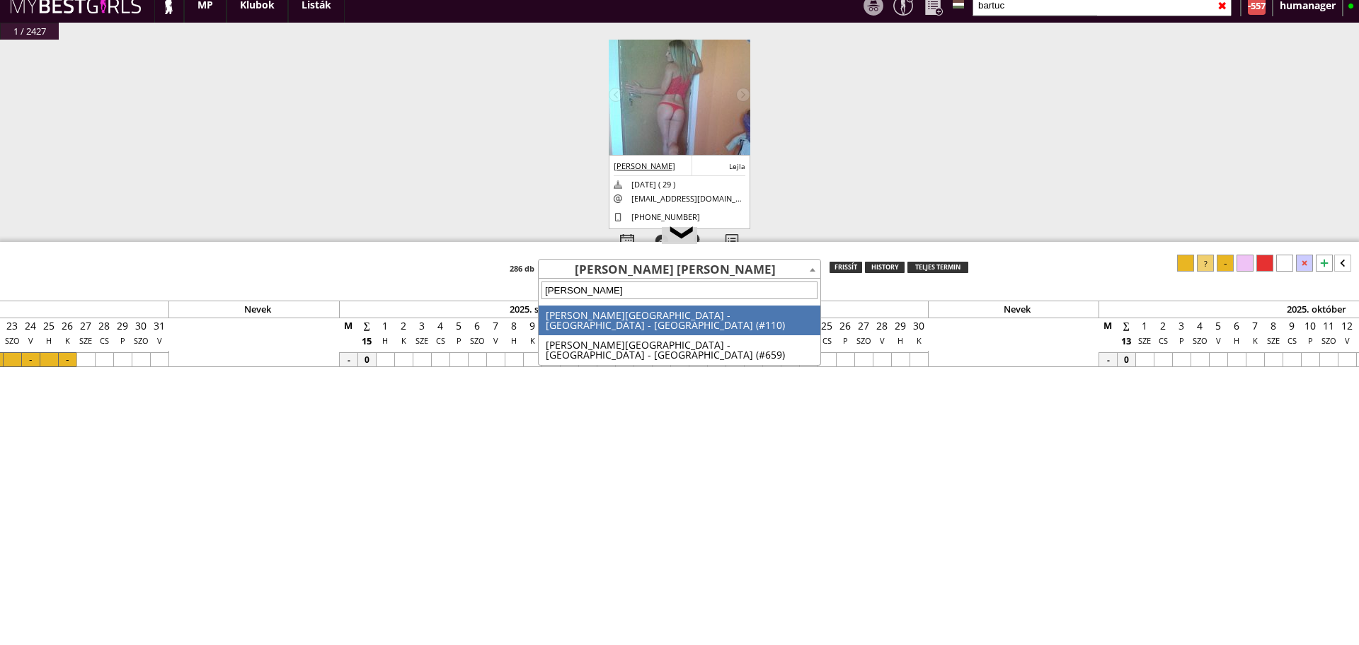
select select "110"
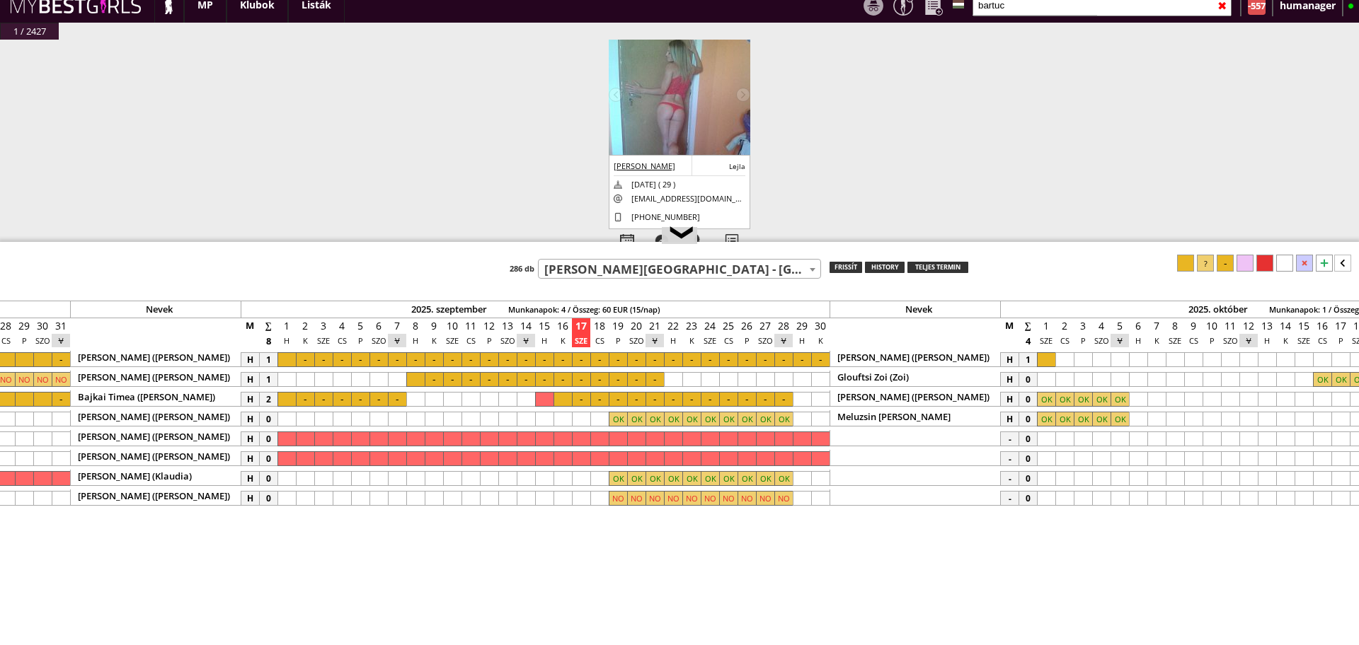
scroll to position [0, 5972]
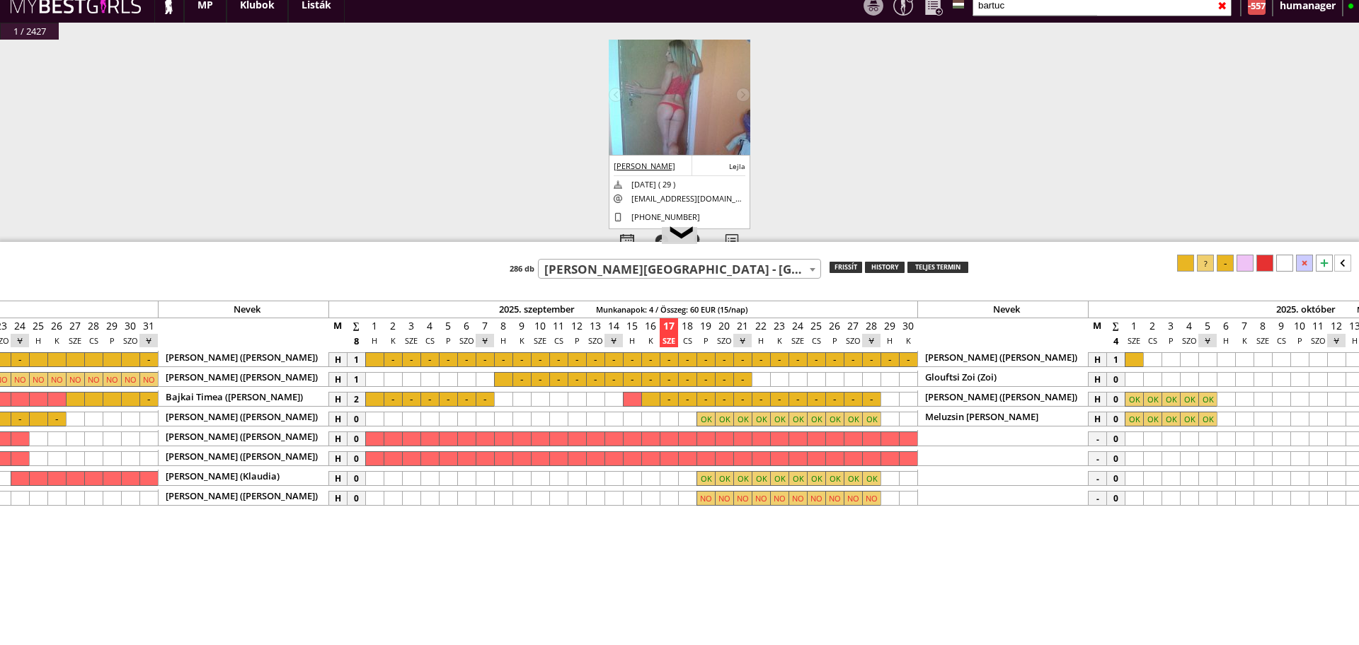
click at [1319, 260] on div at bounding box center [1324, 263] width 17 height 17
click at [798, 519] on div at bounding box center [797, 518] width 18 height 15
click at [793, 521] on div at bounding box center [797, 518] width 18 height 15
click at [816, 517] on div at bounding box center [816, 518] width 18 height 15
click at [909, 514] on div at bounding box center [908, 518] width 18 height 15
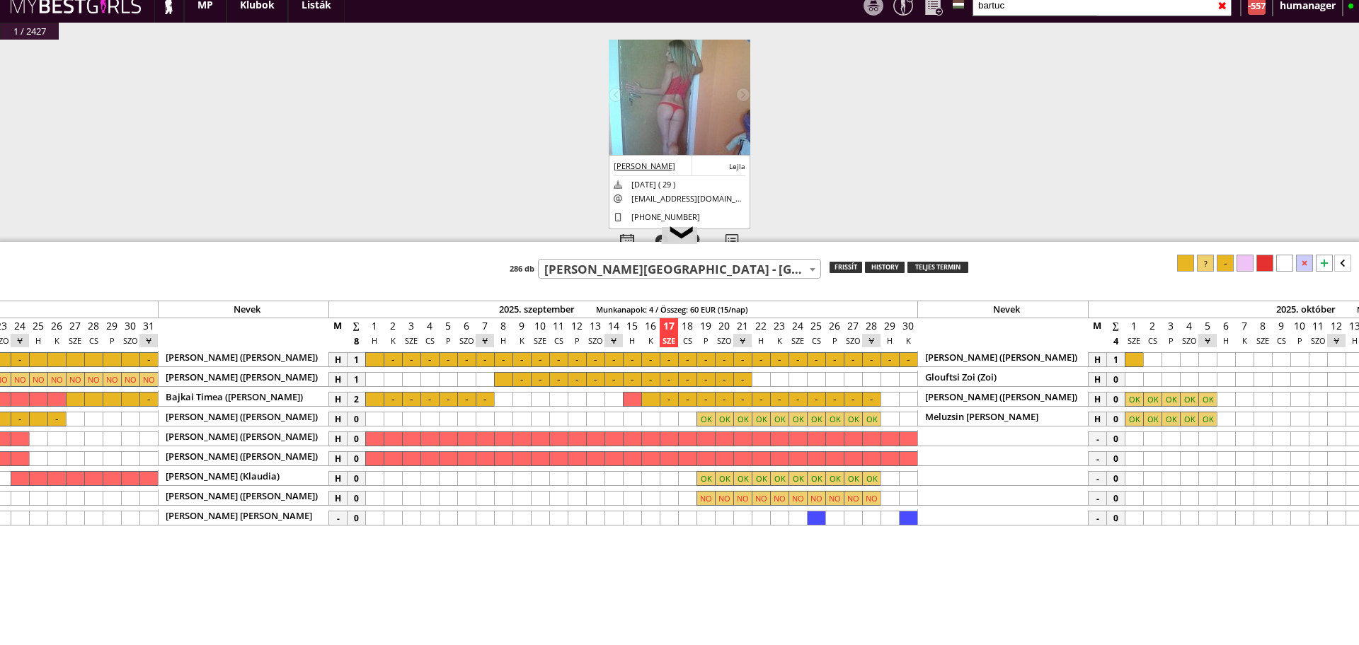
click at [1207, 263] on div at bounding box center [1205, 263] width 17 height 17
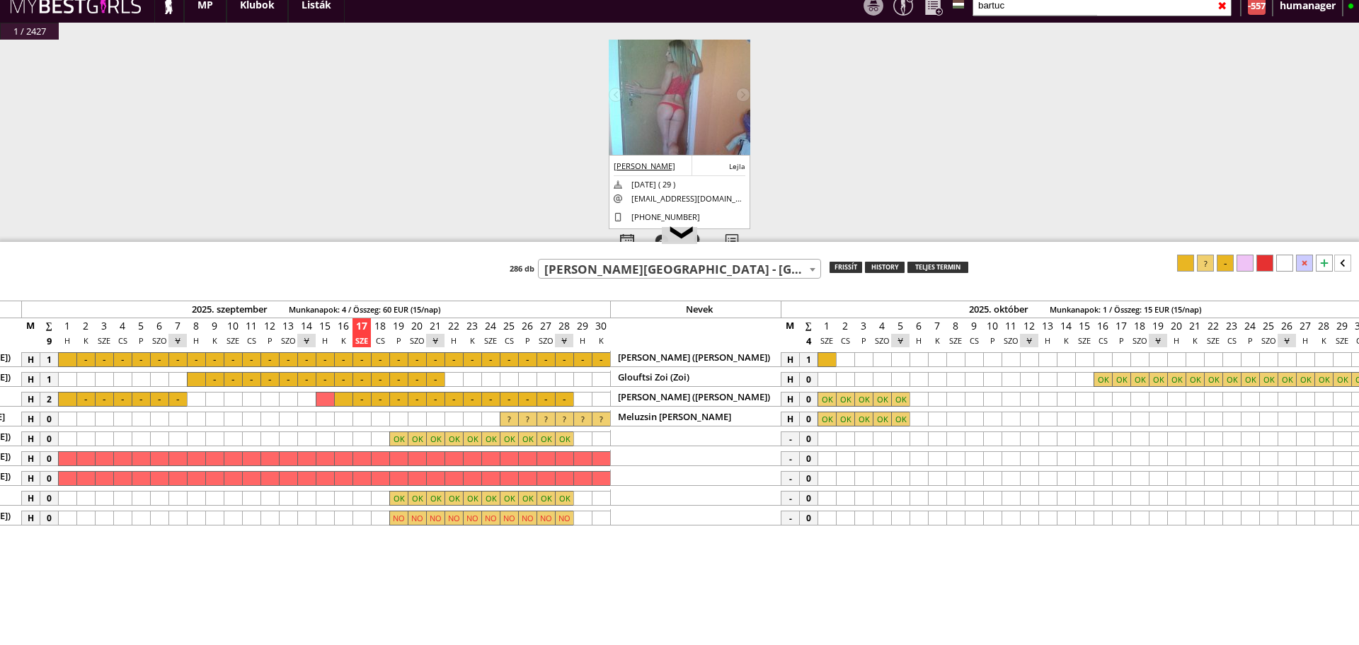
scroll to position [0, 6307]
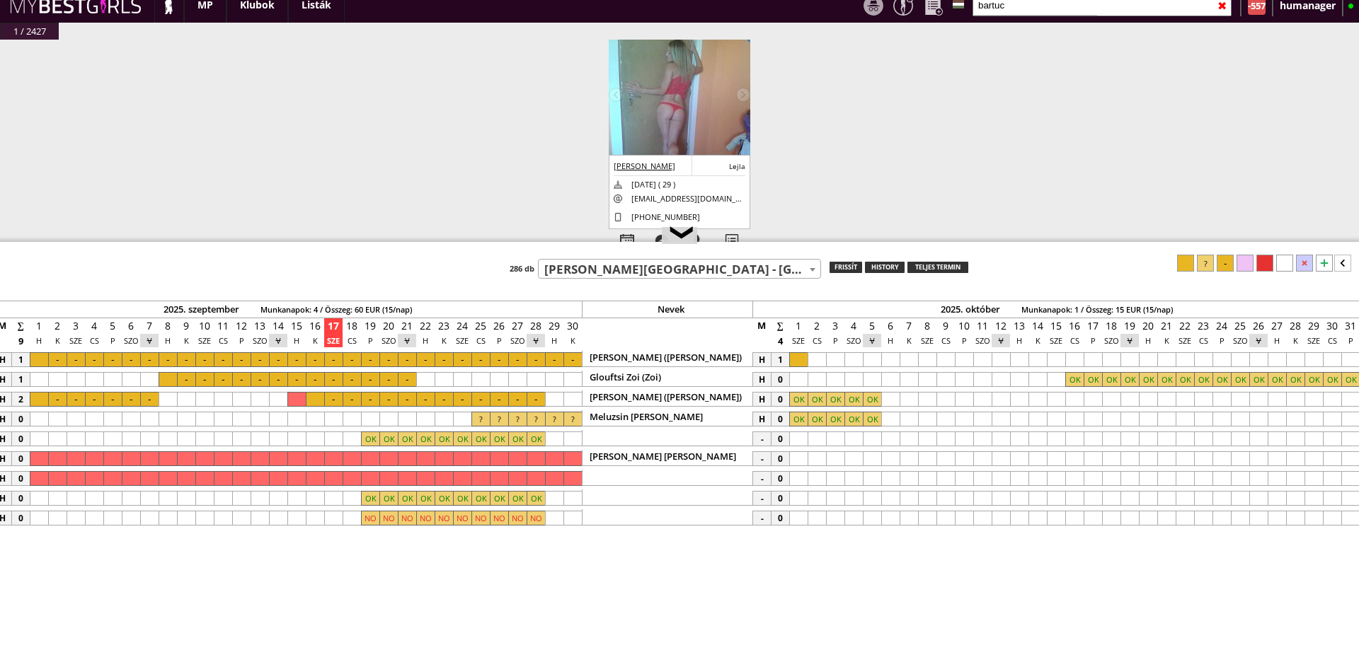
click at [798, 459] on div at bounding box center [798, 458] width 18 height 15
click at [1003, 461] on div at bounding box center [1000, 458] width 18 height 15
click at [1201, 270] on div at bounding box center [1205, 263] width 17 height 17
